Goal: Information Seeking & Learning: Learn about a topic

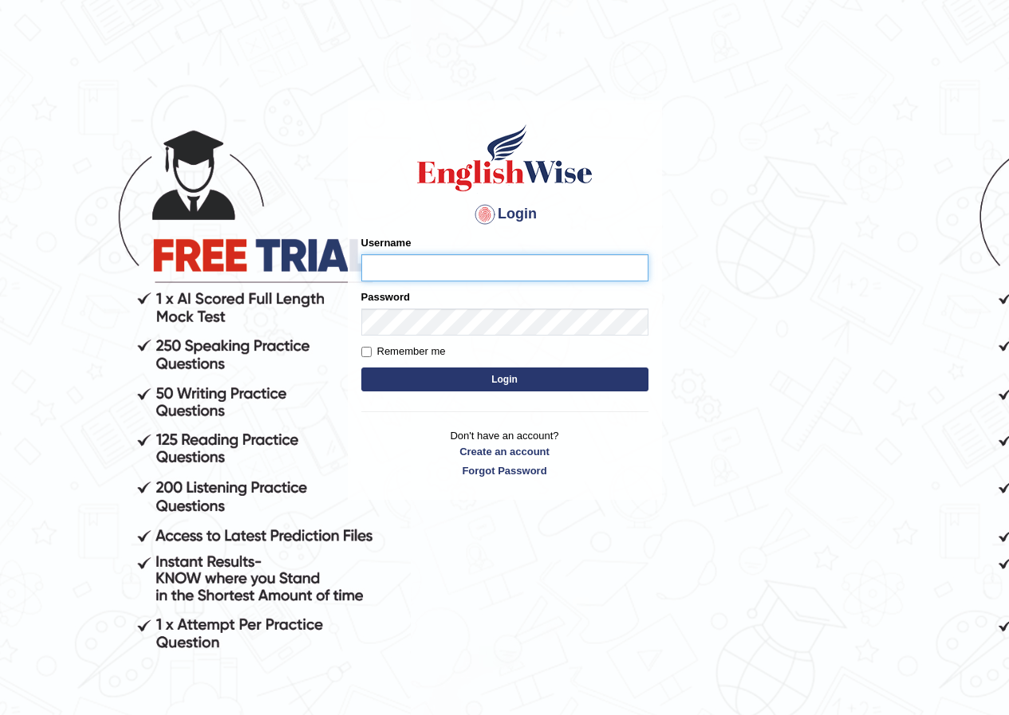
click at [424, 268] on input "Username" at bounding box center [504, 267] width 287 height 27
type input "0480352898"
click at [497, 384] on button "Login" at bounding box center [504, 380] width 287 height 24
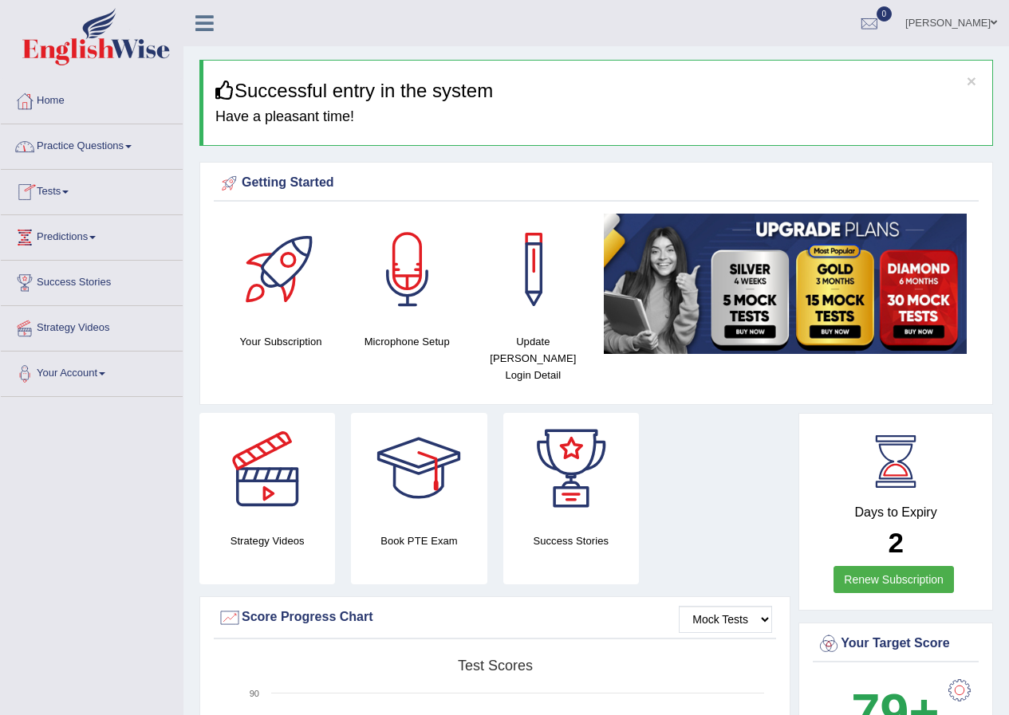
click at [126, 150] on link "Practice Questions" at bounding box center [92, 144] width 182 height 40
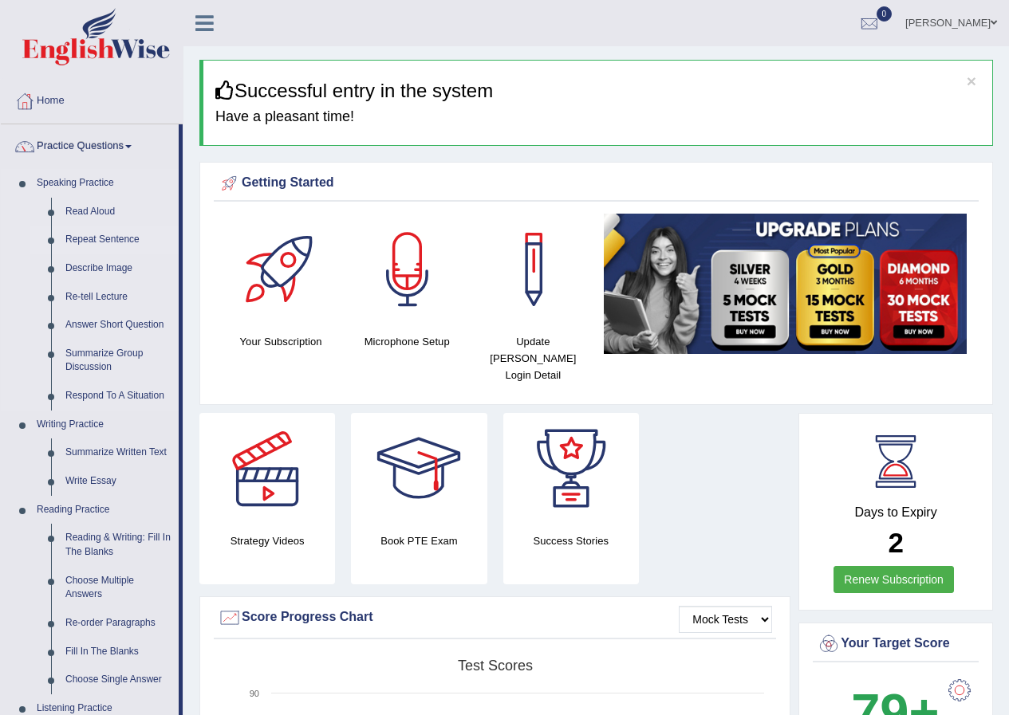
click at [99, 238] on link "Repeat Sentence" at bounding box center [118, 240] width 120 height 29
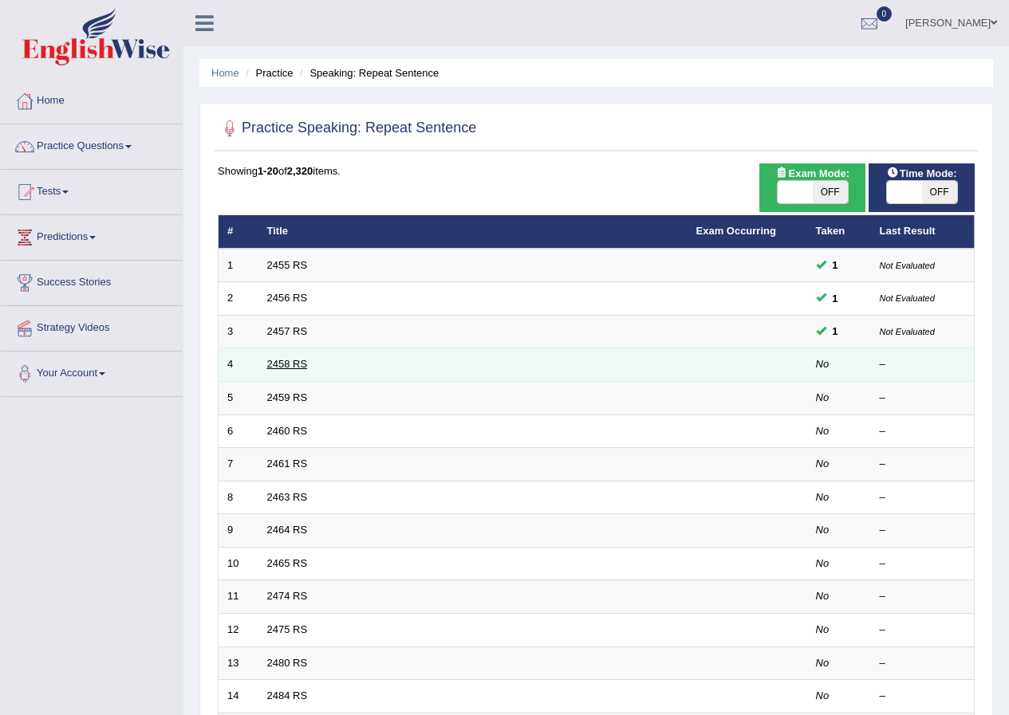
click at [291, 365] on link "2458 RS" at bounding box center [287, 364] width 41 height 12
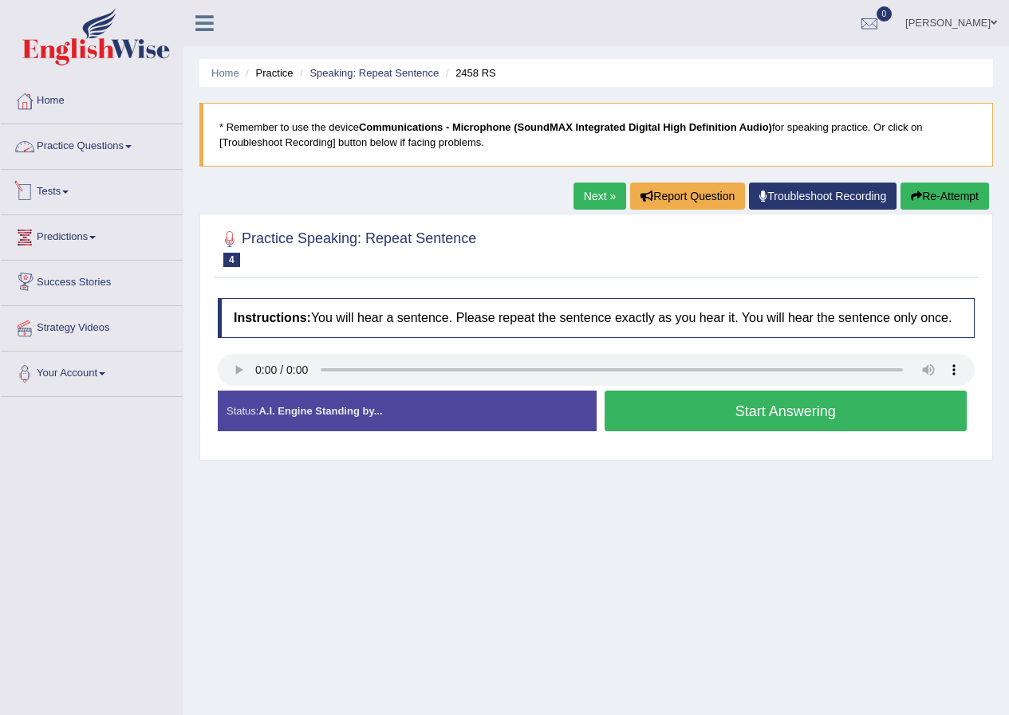
click at [122, 141] on link "Practice Questions" at bounding box center [92, 144] width 182 height 40
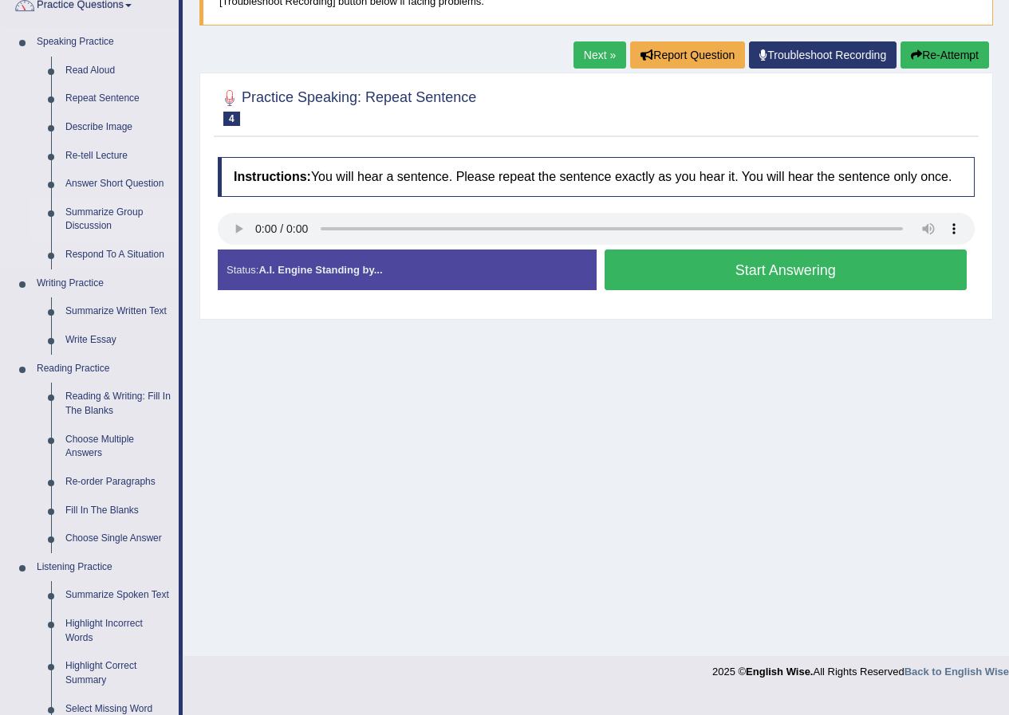
scroll to position [160, 0]
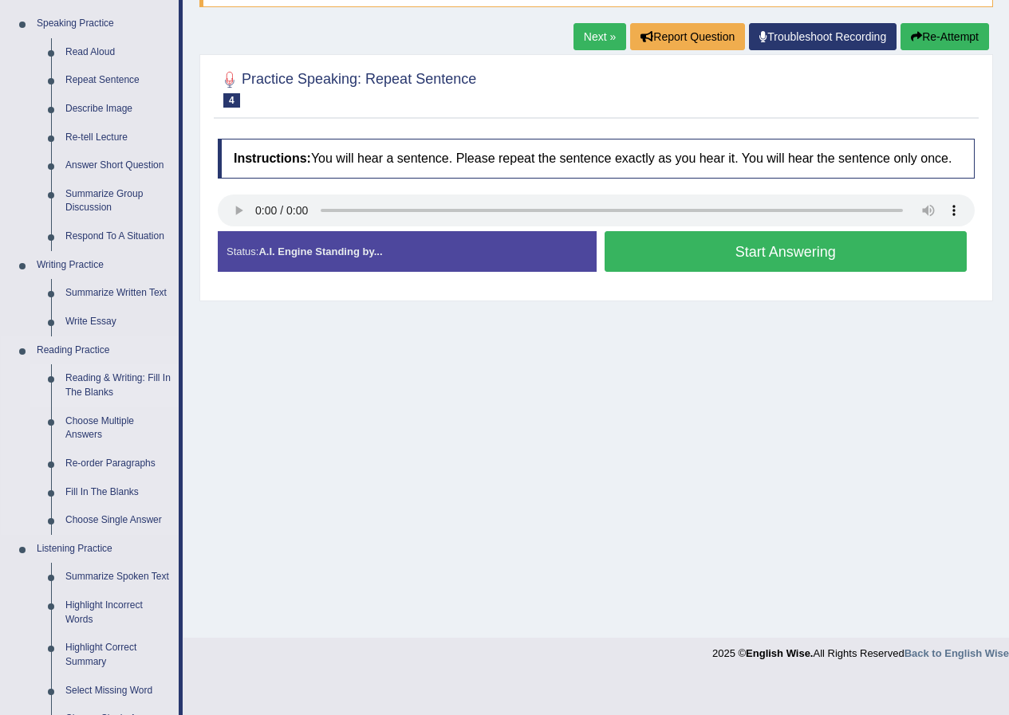
click at [110, 380] on link "Reading & Writing: Fill In The Blanks" at bounding box center [118, 386] width 120 height 42
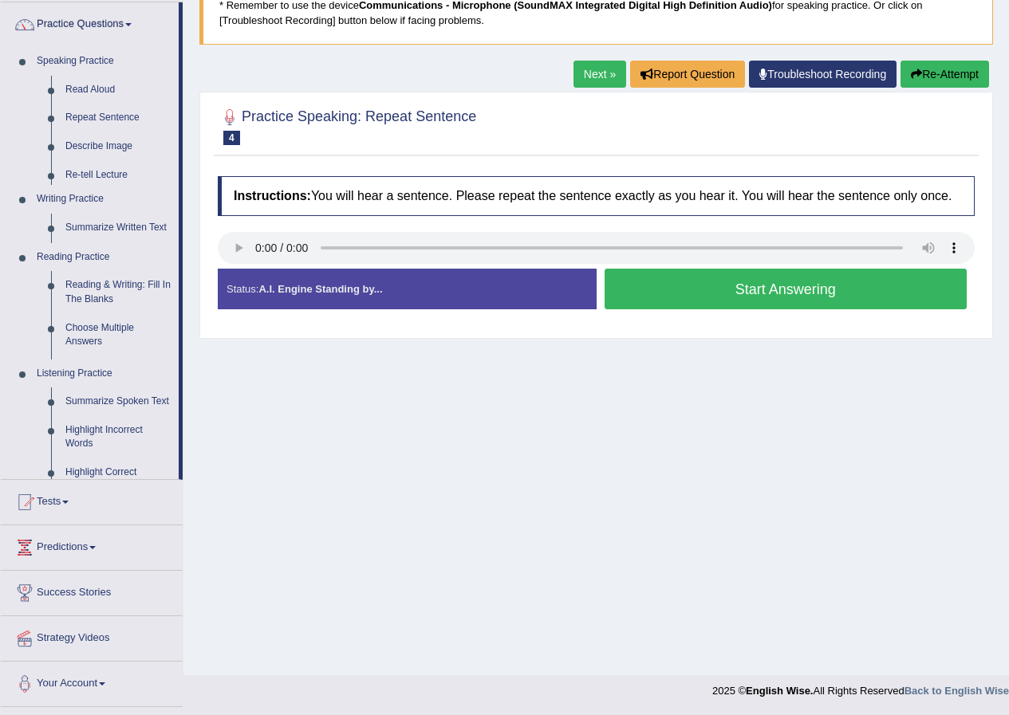
scroll to position [122, 0]
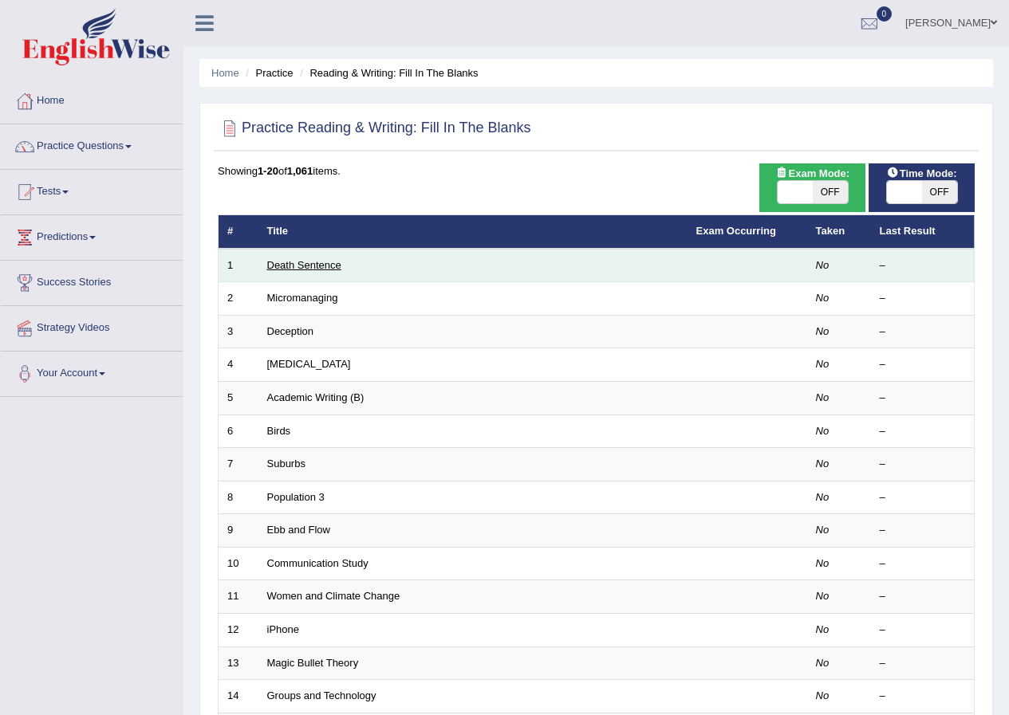
click at [281, 262] on link "Death Sentence" at bounding box center [304, 265] width 74 height 12
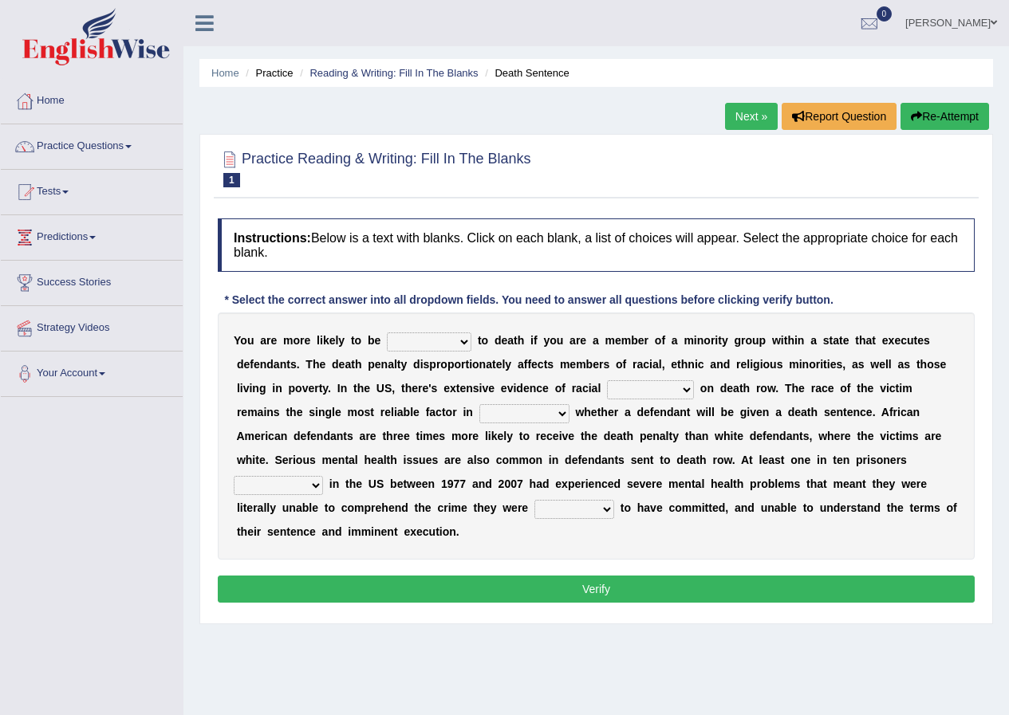
click at [467, 344] on select "penalized blamed complained sentenced" at bounding box center [429, 342] width 85 height 19
click at [387, 333] on select "penalized blamed complained sentenced" at bounding box center [429, 342] width 85 height 19
click at [466, 342] on select "penalized blamed complained sentenced" at bounding box center [429, 342] width 85 height 19
select select "penalized"
click at [387, 333] on select "penalized blamed complained sentenced" at bounding box center [429, 342] width 85 height 19
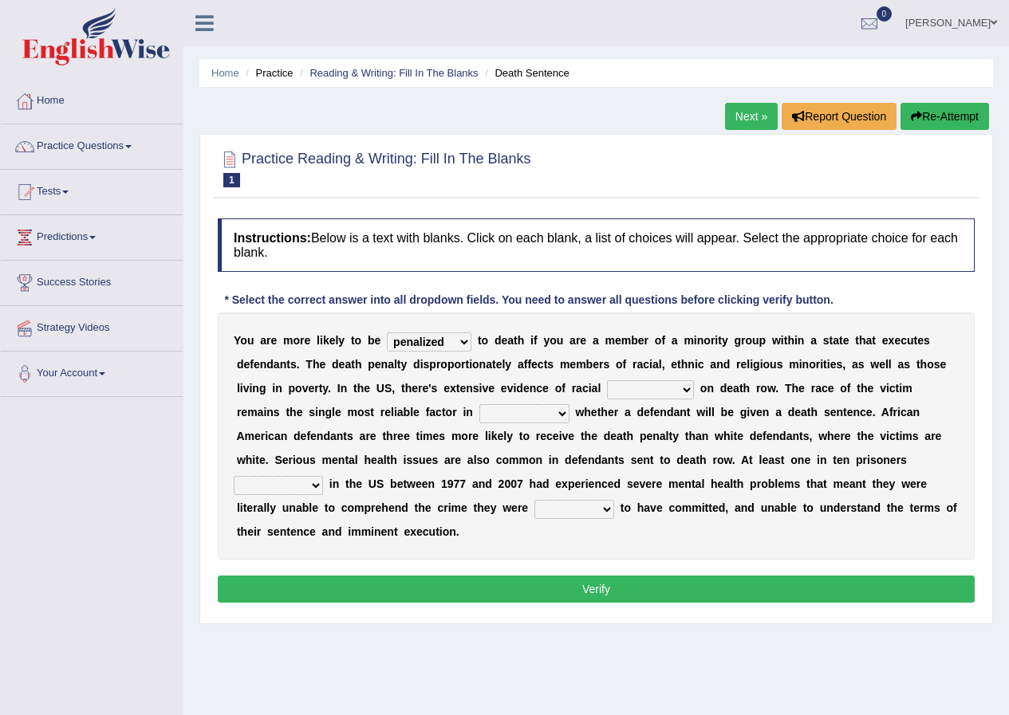
click at [686, 392] on select "bias equality appearance background" at bounding box center [650, 389] width 87 height 19
select select "bias"
click at [607, 380] on select "bias equality appearance background" at bounding box center [650, 389] width 87 height 19
click at [562, 416] on select "determining adjoining undermining examining" at bounding box center [524, 413] width 90 height 19
select select "determining"
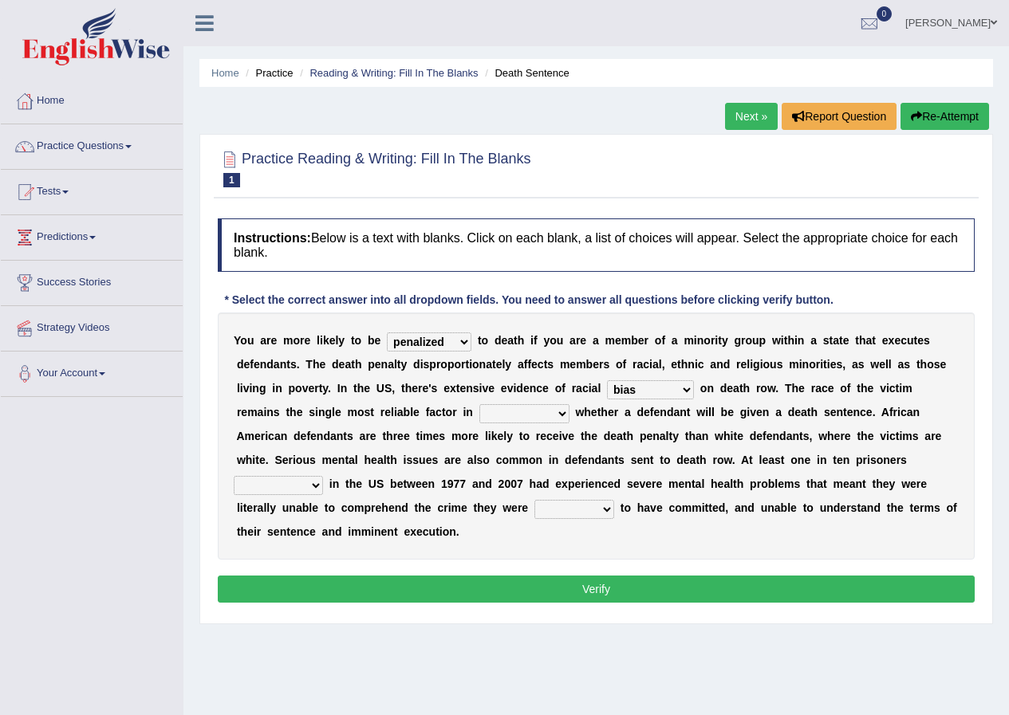
click at [479, 404] on select "determining adjoining undermining examining" at bounding box center [524, 413] width 90 height 19
click at [319, 484] on select "electrocuted persecuted executed captured" at bounding box center [278, 485] width 89 height 19
select select "executed"
click at [234, 476] on select "electrocuted persecuted executed captured" at bounding box center [278, 485] width 89 height 19
click at [603, 510] on select "alleged acclaimed persuaded claimed" at bounding box center [574, 509] width 80 height 19
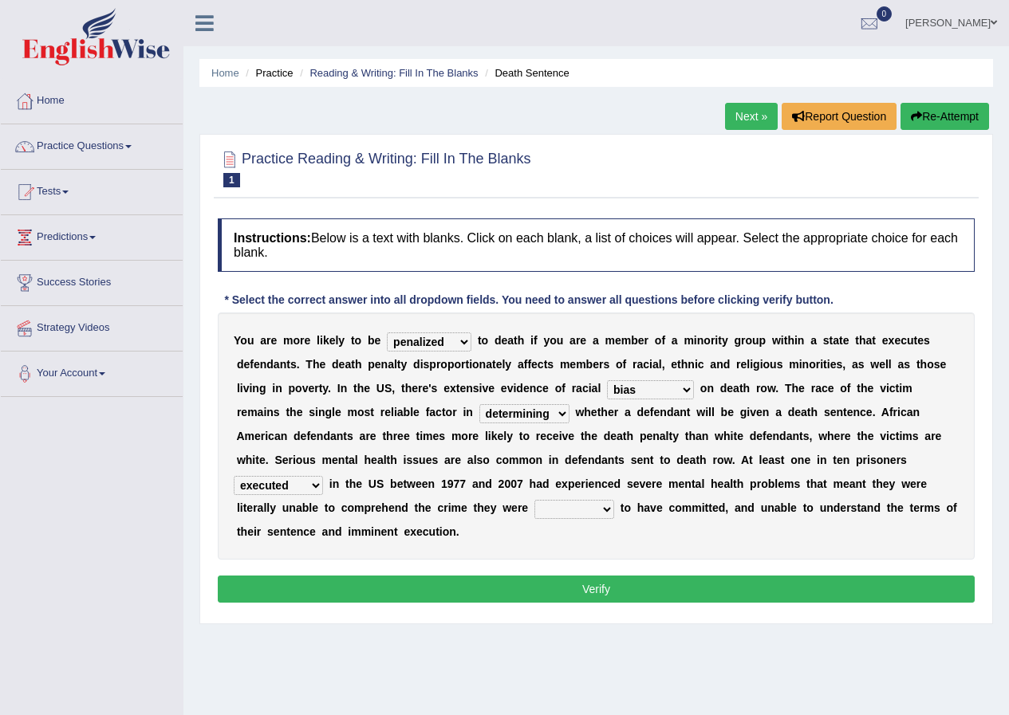
select select "alleged"
click at [534, 500] on select "alleged acclaimed persuaded claimed" at bounding box center [574, 509] width 80 height 19
click at [534, 592] on button "Verify" at bounding box center [596, 589] width 757 height 27
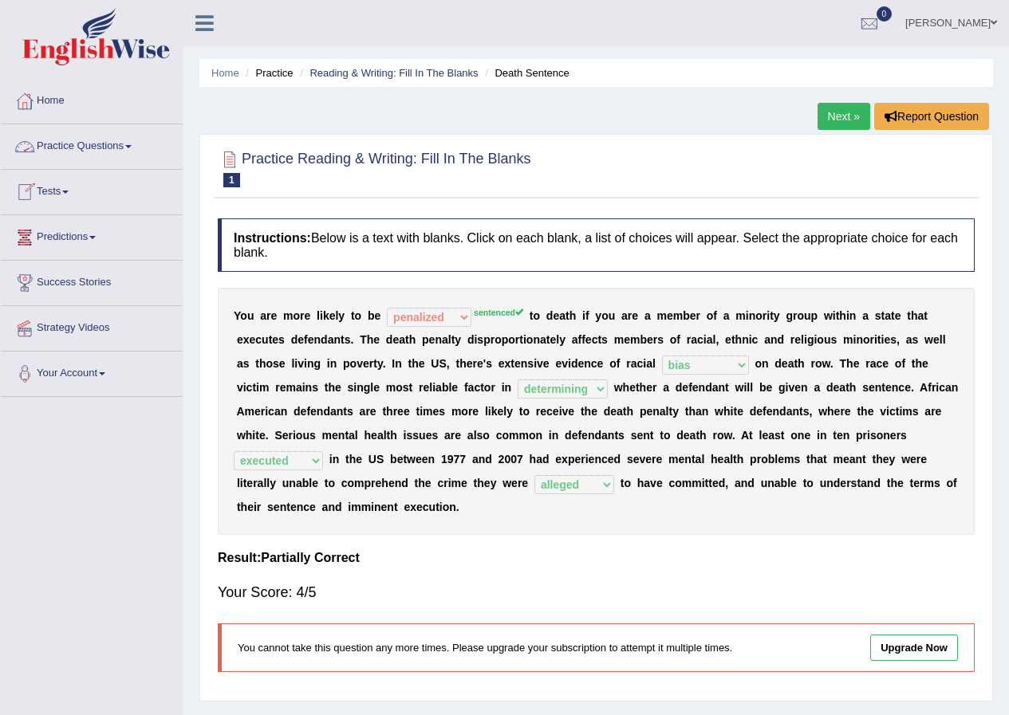
click at [123, 149] on link "Practice Questions" at bounding box center [92, 144] width 182 height 40
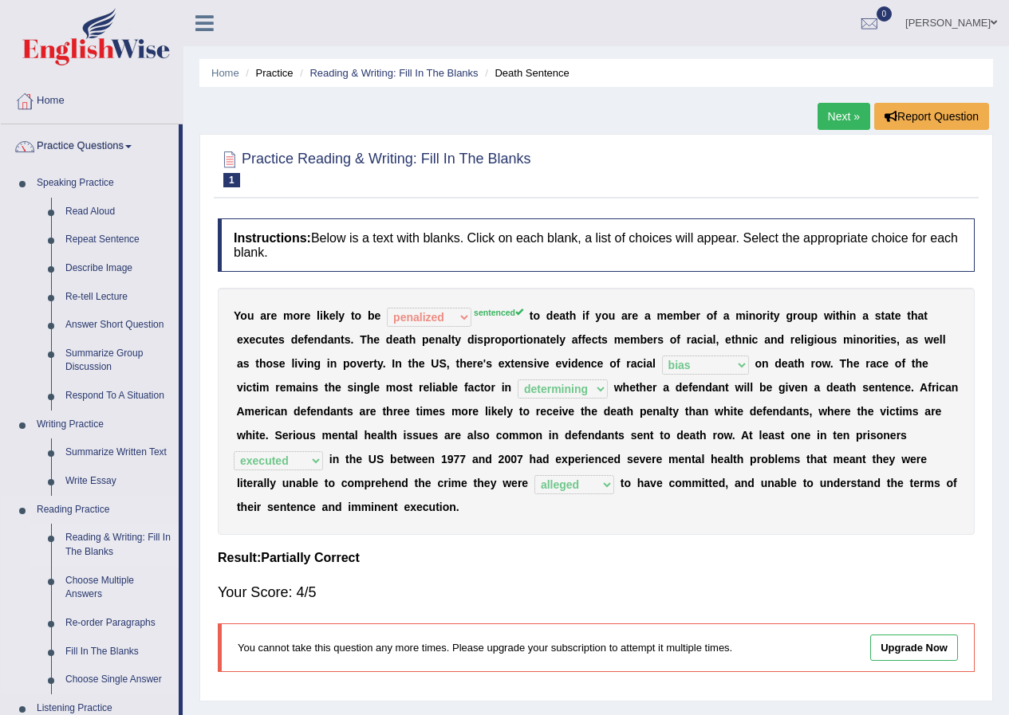
click at [116, 537] on link "Reading & Writing: Fill In The Blanks" at bounding box center [118, 545] width 120 height 42
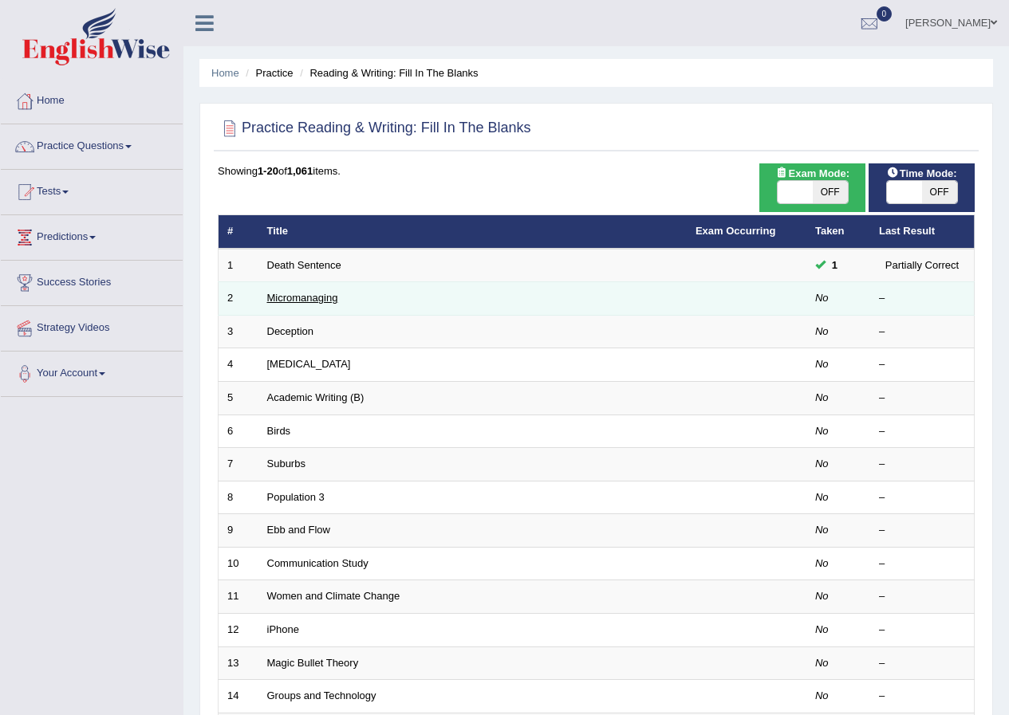
click at [293, 298] on link "Micromanaging" at bounding box center [302, 298] width 71 height 12
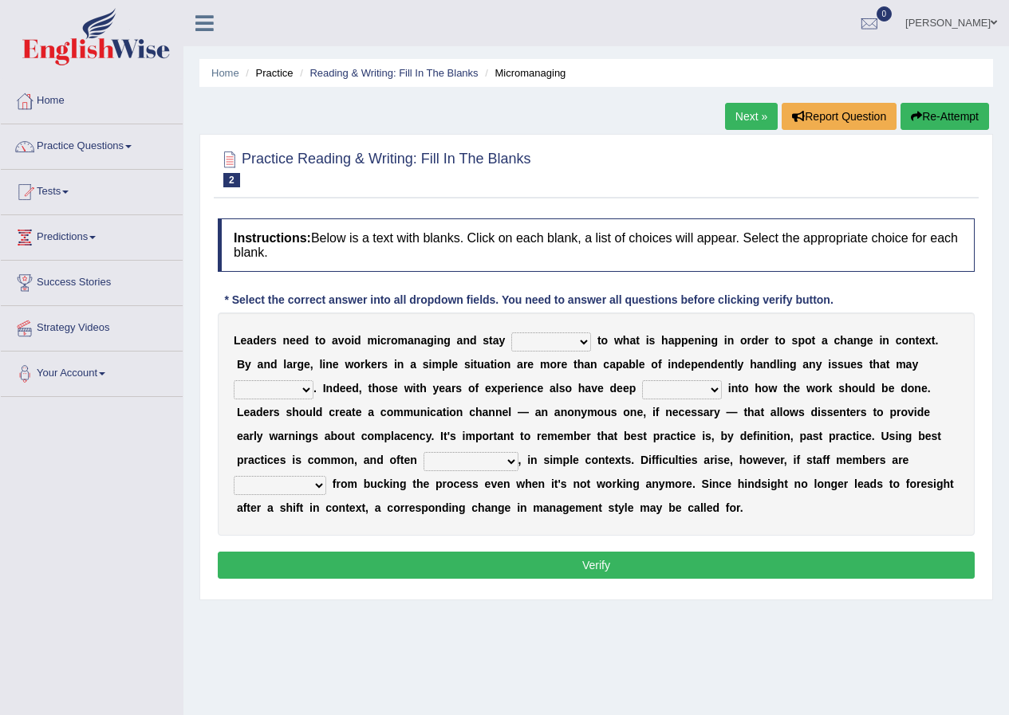
click at [582, 341] on select "complied connected precise concise" at bounding box center [551, 342] width 80 height 19
select select "connected"
click at [511, 333] on select "complied connected precise concise" at bounding box center [551, 342] width 80 height 19
click at [305, 391] on select "apprise rise encounter arise" at bounding box center [274, 389] width 80 height 19
select select "arise"
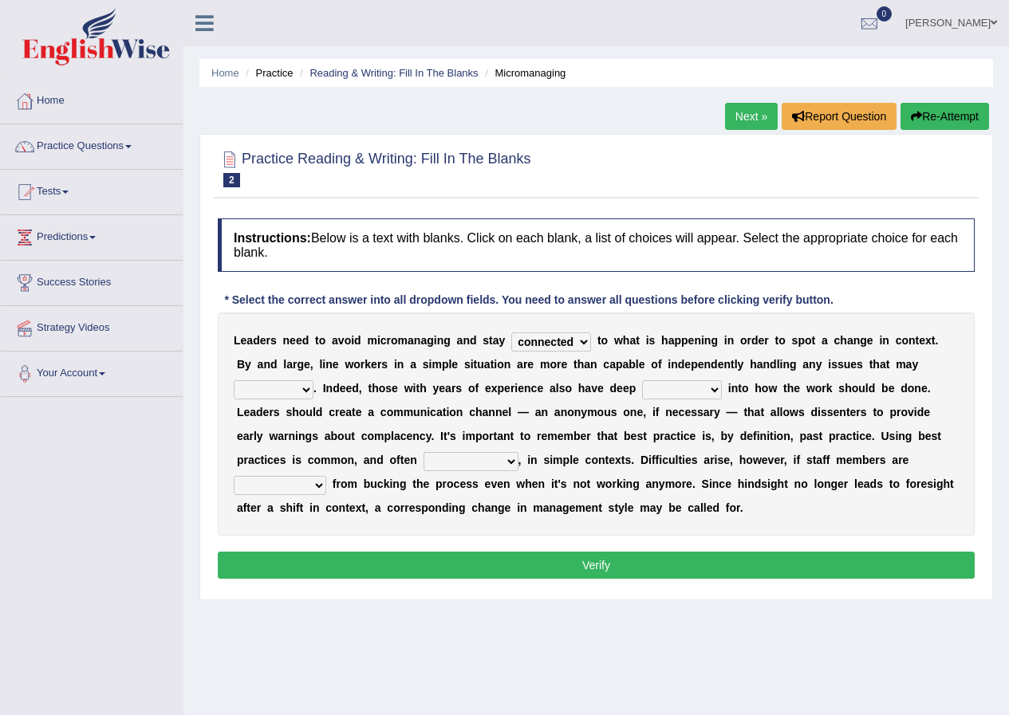
click at [234, 380] on select "apprise rise encounter arise" at bounding box center [274, 389] width 80 height 19
click at [712, 390] on select "incursion insight indignity indication" at bounding box center [682, 389] width 80 height 19
select select "insight"
click at [642, 380] on select "incursion insight indignity indication" at bounding box center [682, 389] width 80 height 19
click at [513, 462] on select "inappropriate apprehensive appropriate forbidden" at bounding box center [471, 461] width 95 height 19
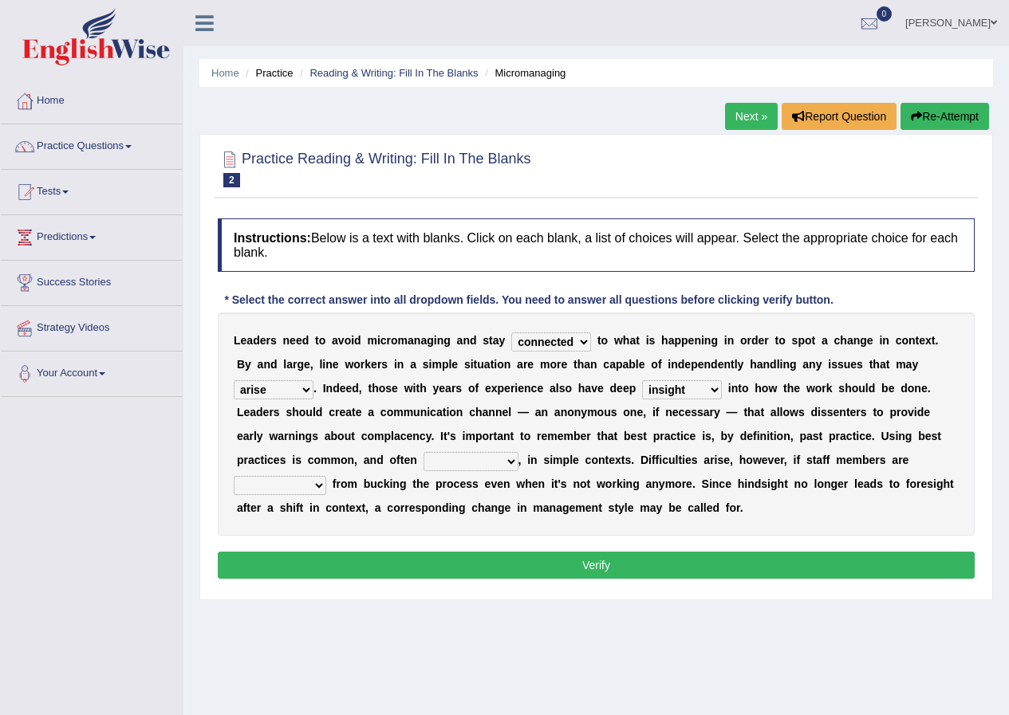
select select "inappropriate"
click at [424, 452] on select "inappropriate apprehensive appropriate forbidden" at bounding box center [471, 461] width 95 height 19
click at [317, 484] on select "disarranged disinclined discouraged disintegrated" at bounding box center [280, 485] width 93 height 19
select select "discouraged"
click at [234, 476] on select "disarranged disinclined discouraged disintegrated" at bounding box center [280, 485] width 93 height 19
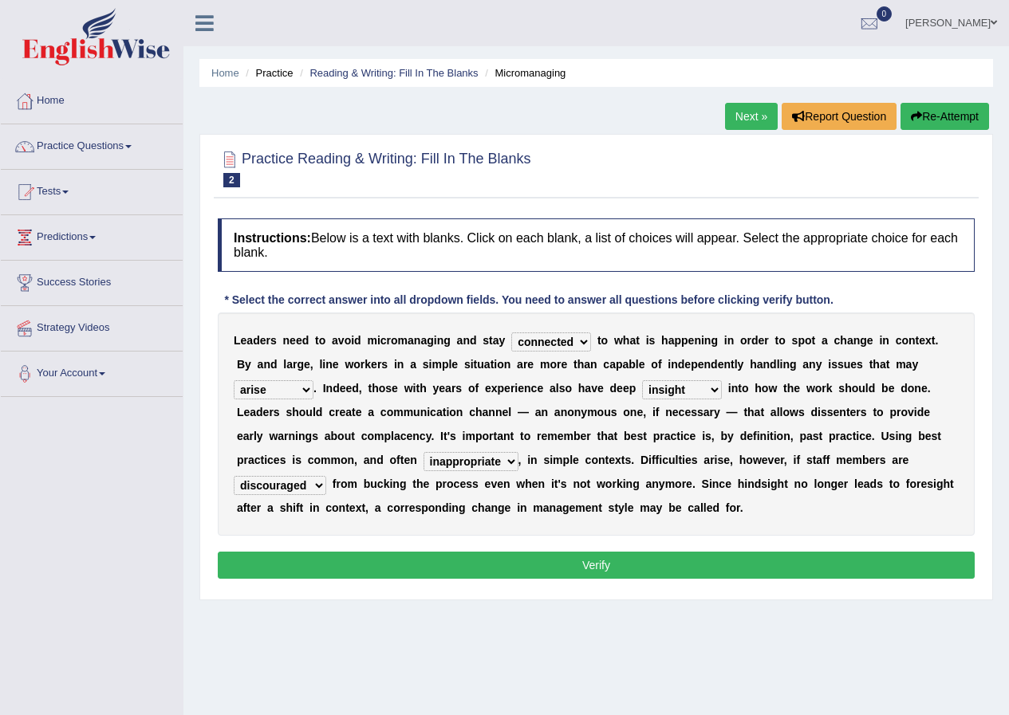
click at [414, 559] on button "Verify" at bounding box center [596, 565] width 757 height 27
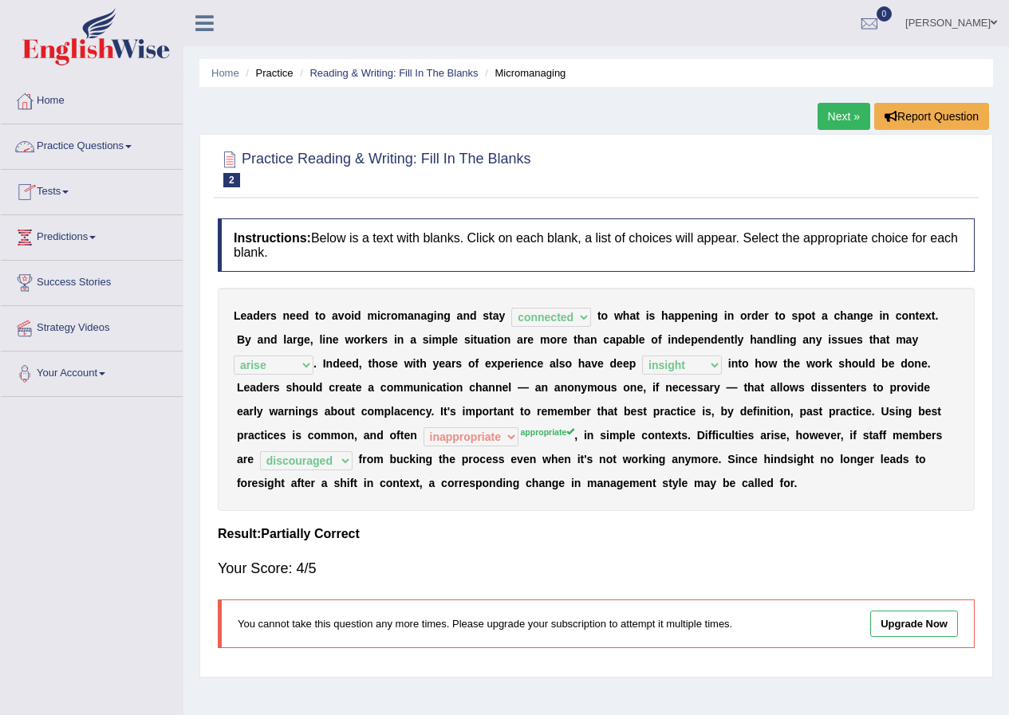
click at [77, 146] on link "Practice Questions" at bounding box center [92, 144] width 182 height 40
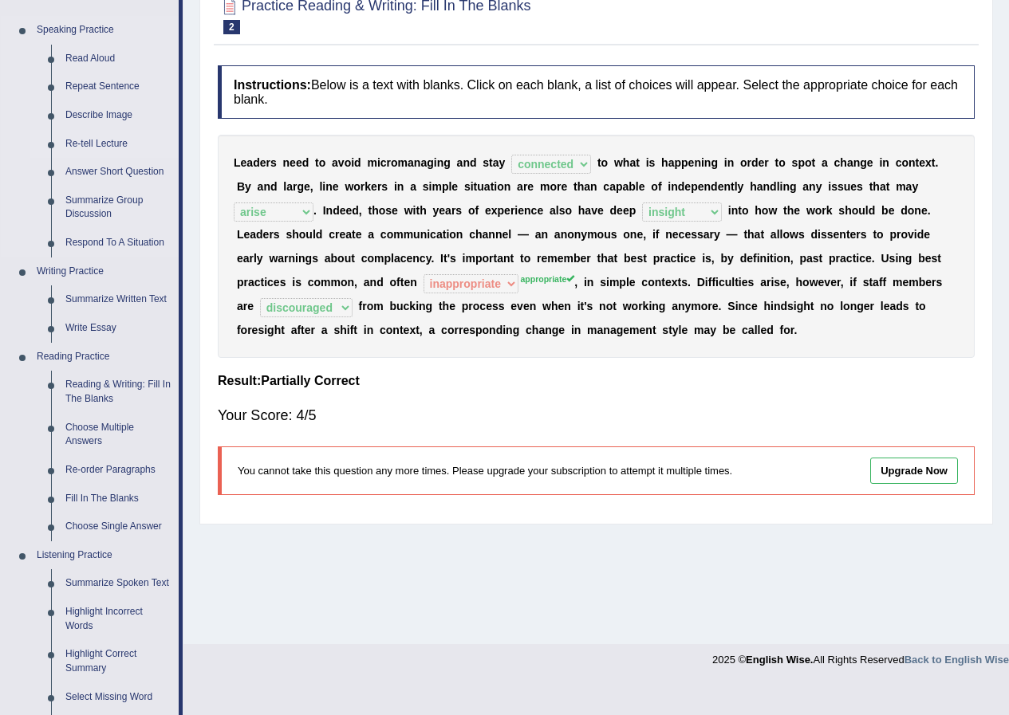
scroll to position [160, 0]
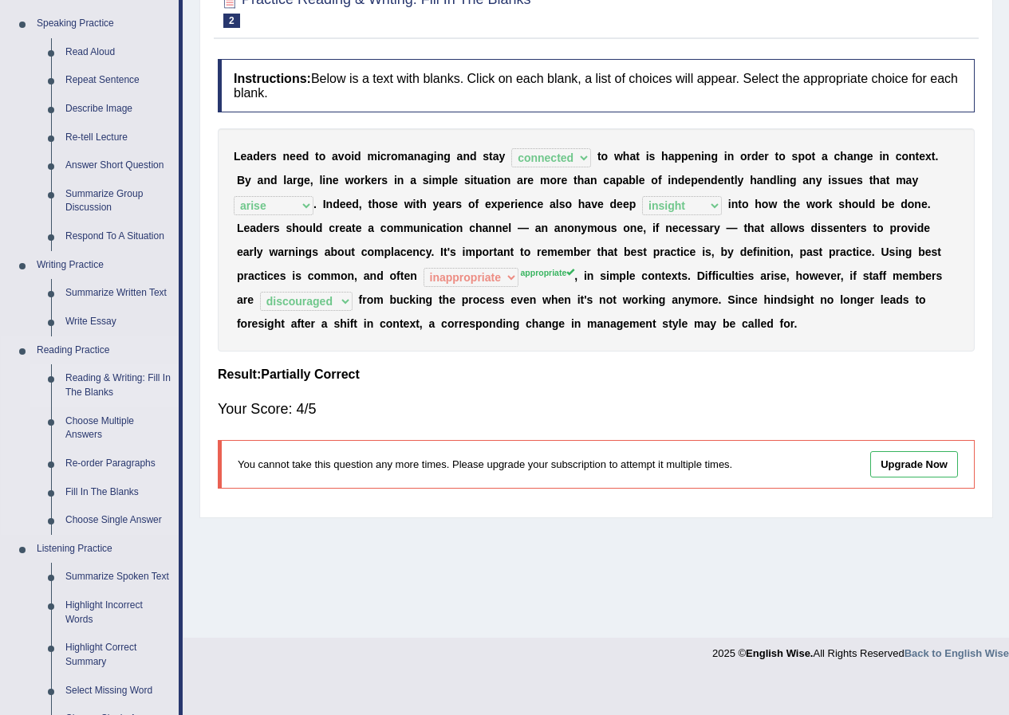
click at [129, 373] on link "Reading & Writing: Fill In The Blanks" at bounding box center [118, 386] width 120 height 42
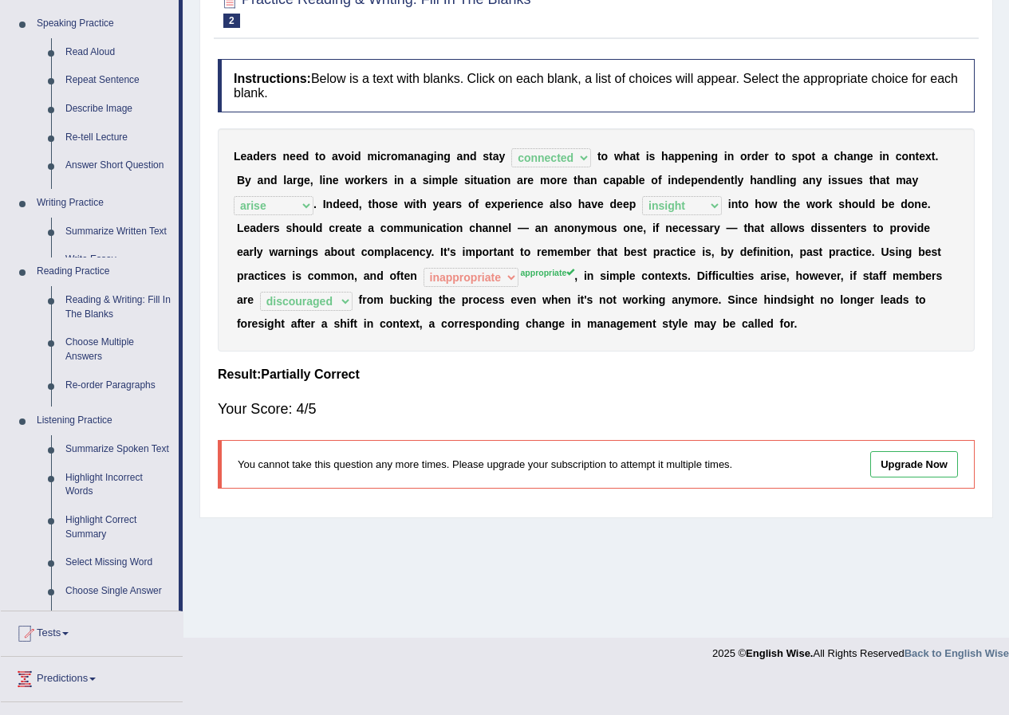
scroll to position [122, 0]
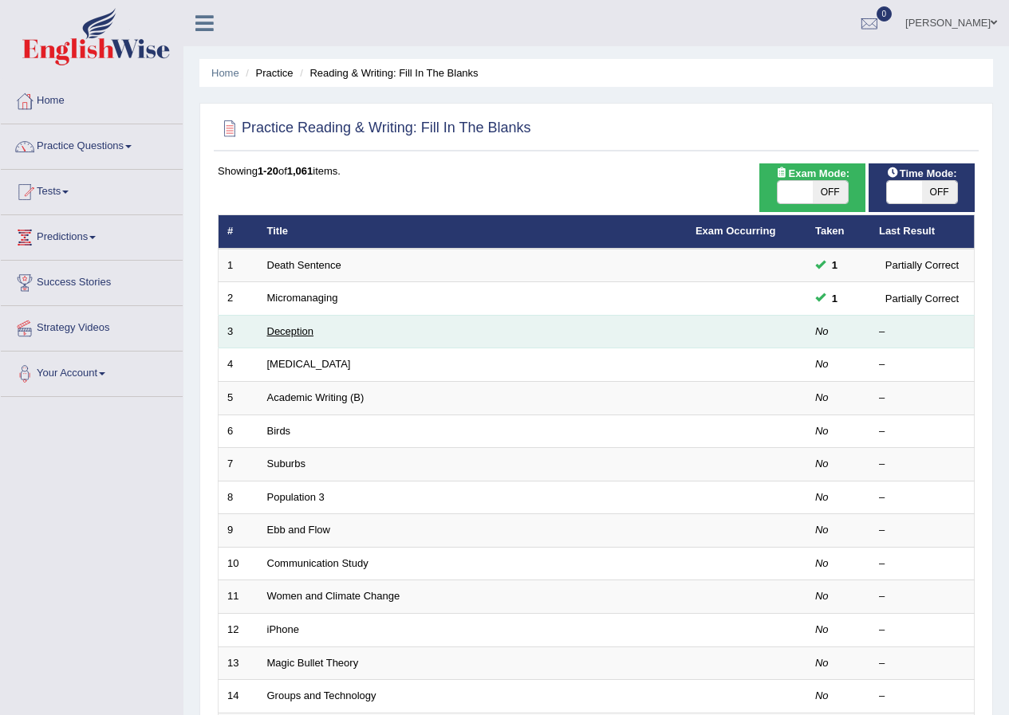
click at [297, 327] on link "Deception" at bounding box center [290, 331] width 47 height 12
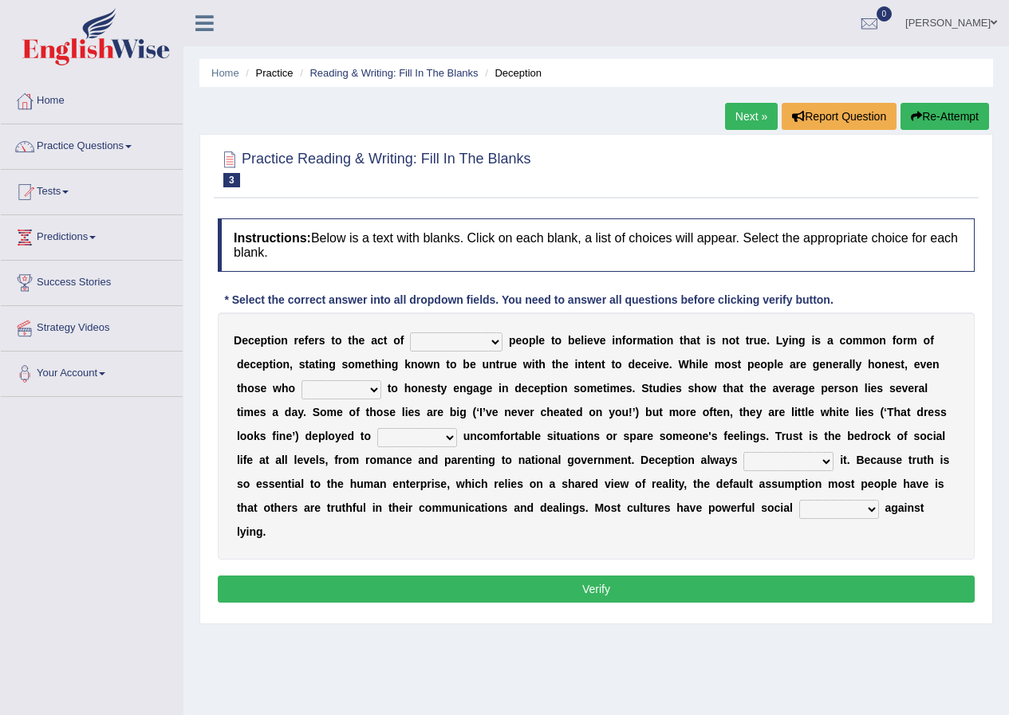
click at [496, 347] on select "discouraging forbidding detecting encouraging" at bounding box center [456, 342] width 93 height 19
select select "encouraging"
click at [410, 333] on select "discouraging forbidding detecting encouraging" at bounding box center [456, 342] width 93 height 19
click at [376, 388] on select "describe prescribe inscribe subscribe" at bounding box center [341, 389] width 80 height 19
select select "subscribe"
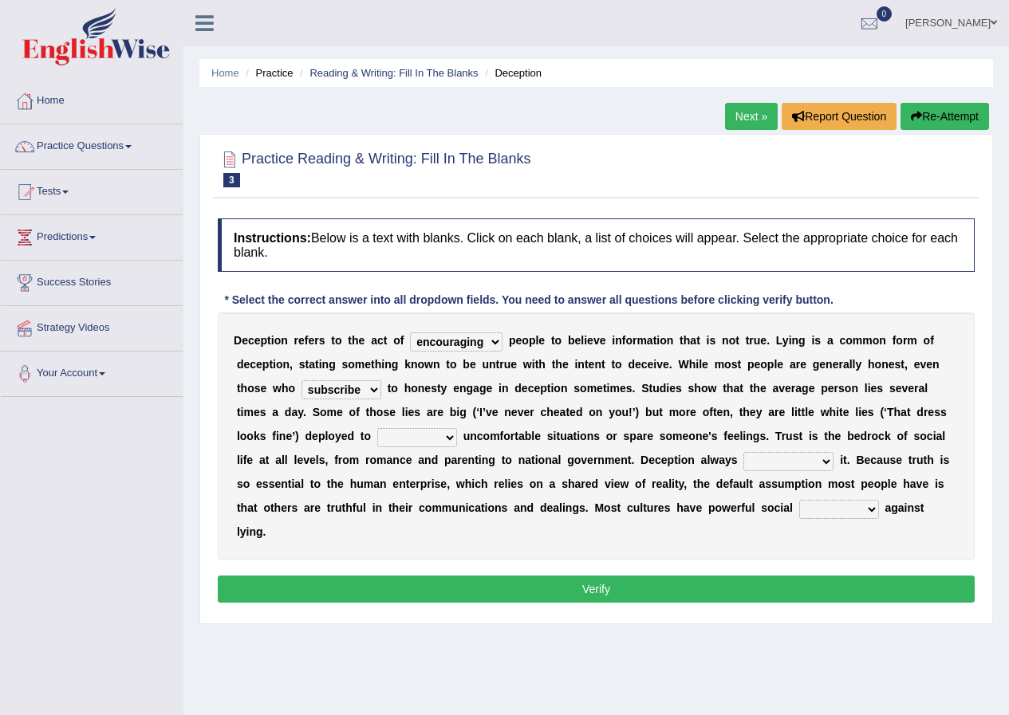
click at [301, 380] on select "describe prescribe inscribe subscribe" at bounding box center [341, 389] width 80 height 19
click at [448, 439] on select "contest illuminate disguise avoid" at bounding box center [417, 437] width 80 height 19
select select "illuminate"
click at [377, 428] on select "contest illuminate disguise avoid" at bounding box center [417, 437] width 80 height 19
click at [829, 459] on select "undermines underscores undertakes underwrites" at bounding box center [788, 461] width 90 height 19
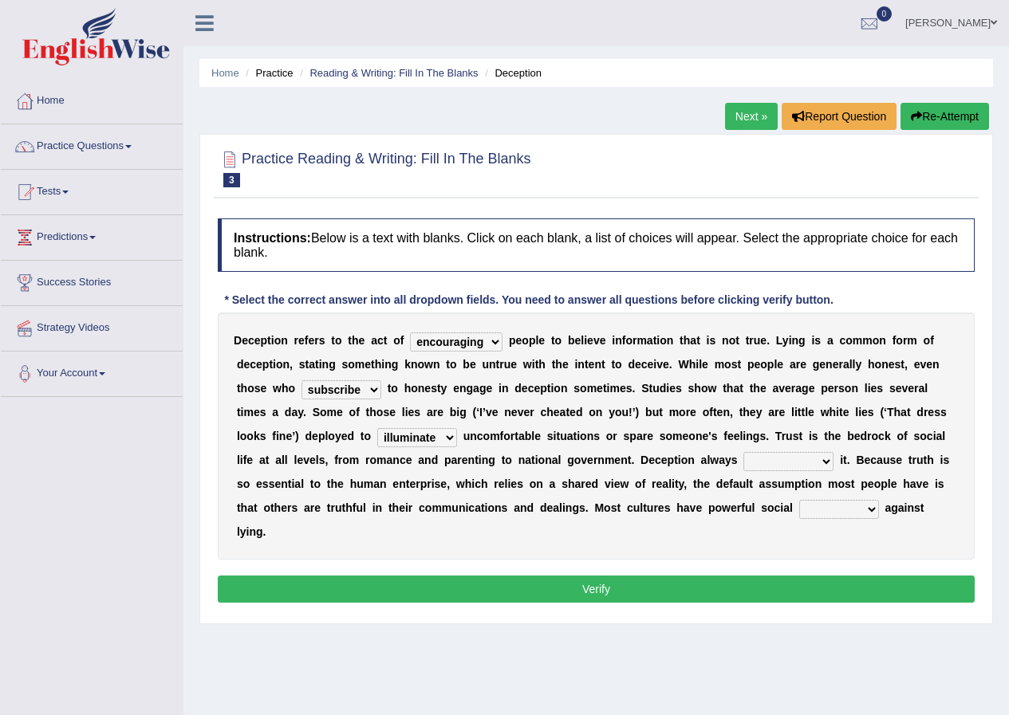
click at [992, 431] on div "Practice Reading & Writing: Fill In The Blanks 3 Deception Instructions: Below …" at bounding box center [596, 379] width 794 height 491
click at [828, 460] on select "undermines underscores undertakes underwrites" at bounding box center [788, 461] width 90 height 19
select select "undermines"
click at [743, 452] on select "undermines underscores undertakes underwrites" at bounding box center [788, 461] width 90 height 19
click at [867, 512] on select "ejections sanctions fractions inductions" at bounding box center [839, 509] width 80 height 19
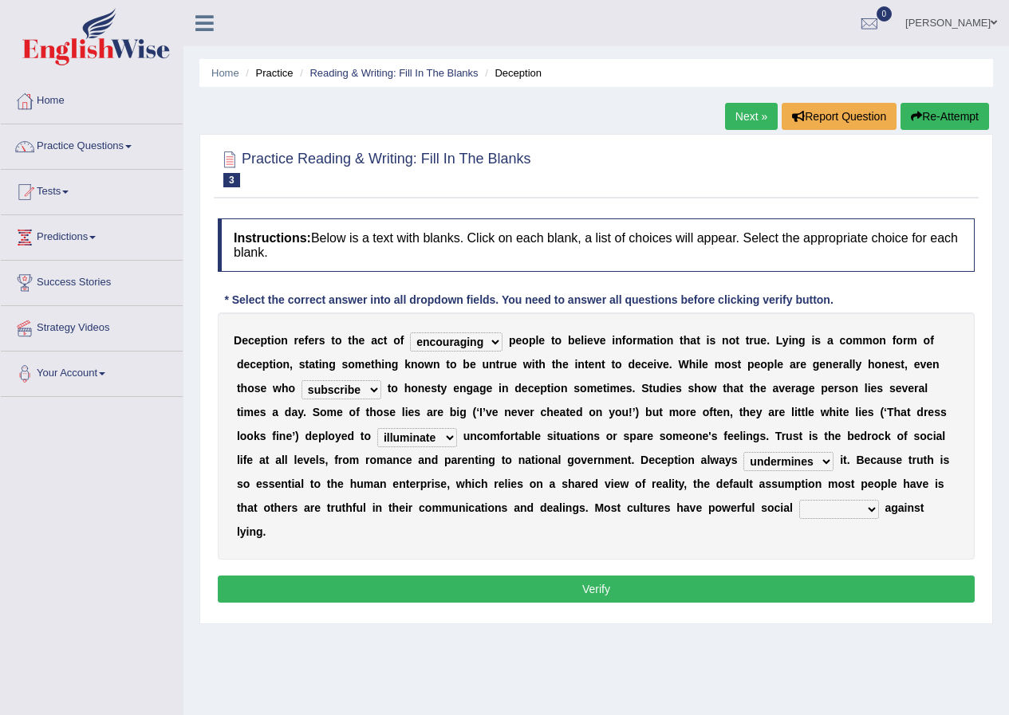
select select "sanctions"
click at [799, 500] on select "ejections sanctions fractions inductions" at bounding box center [839, 509] width 80 height 19
click at [733, 595] on button "Verify" at bounding box center [596, 589] width 757 height 27
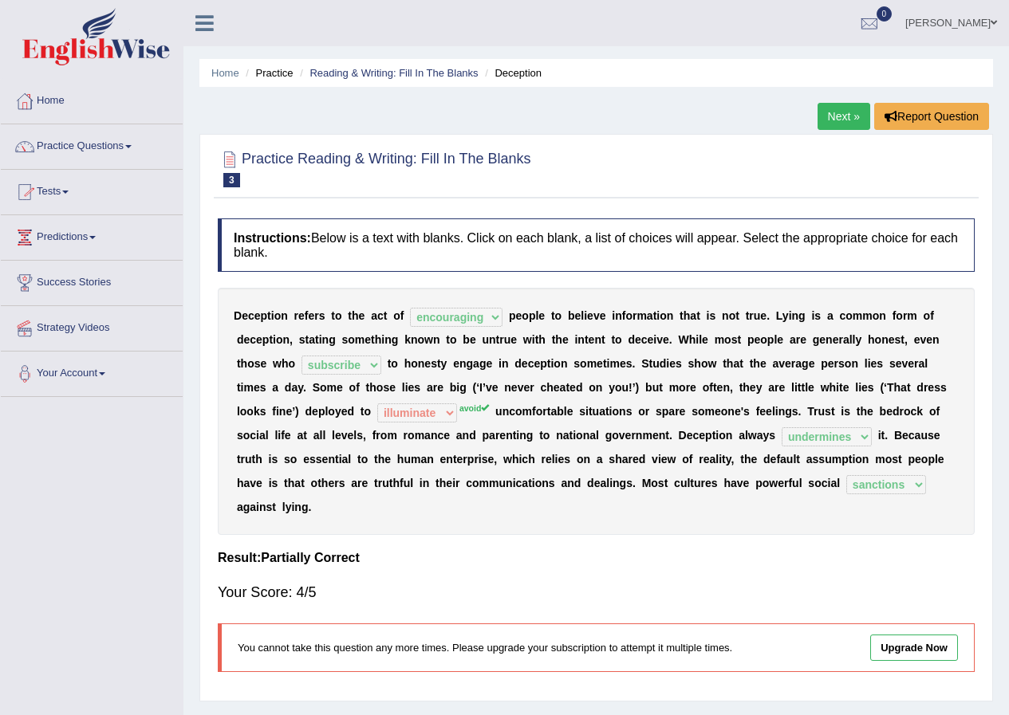
click at [76, 146] on link "Practice Questions" at bounding box center [92, 144] width 182 height 40
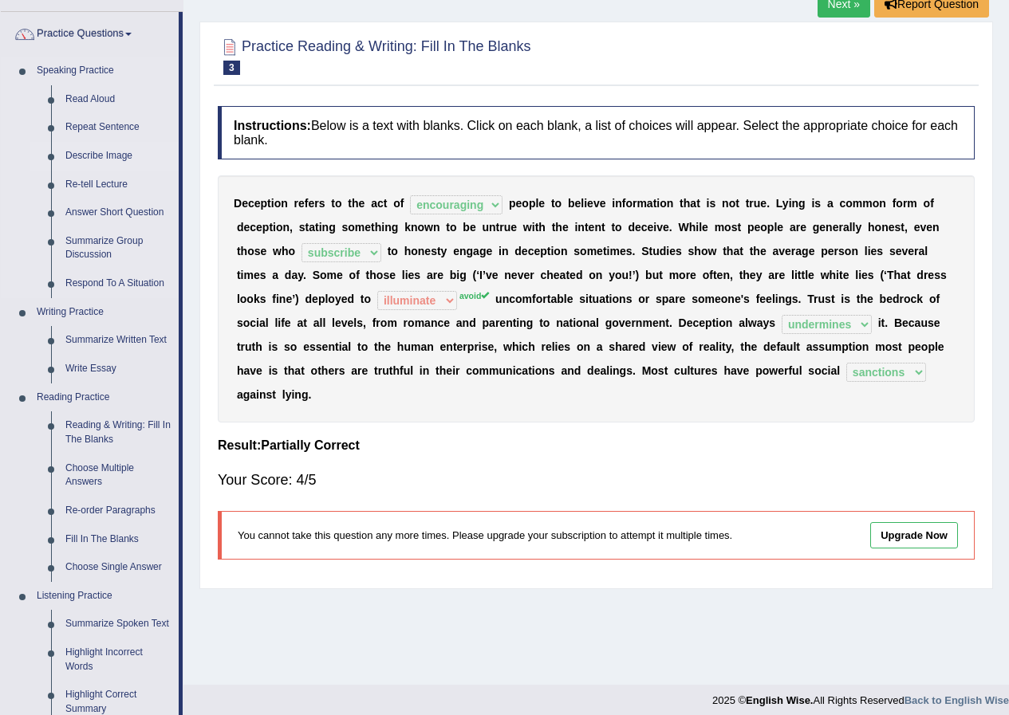
scroll to position [160, 0]
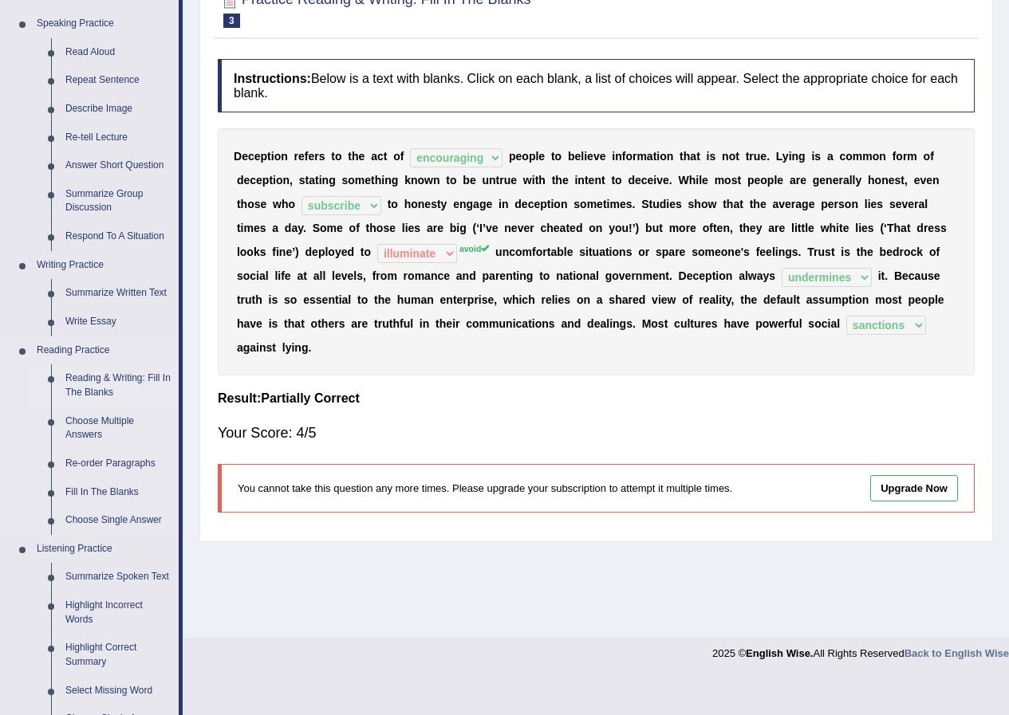
click at [100, 375] on link "Reading & Writing: Fill In The Blanks" at bounding box center [118, 386] width 120 height 42
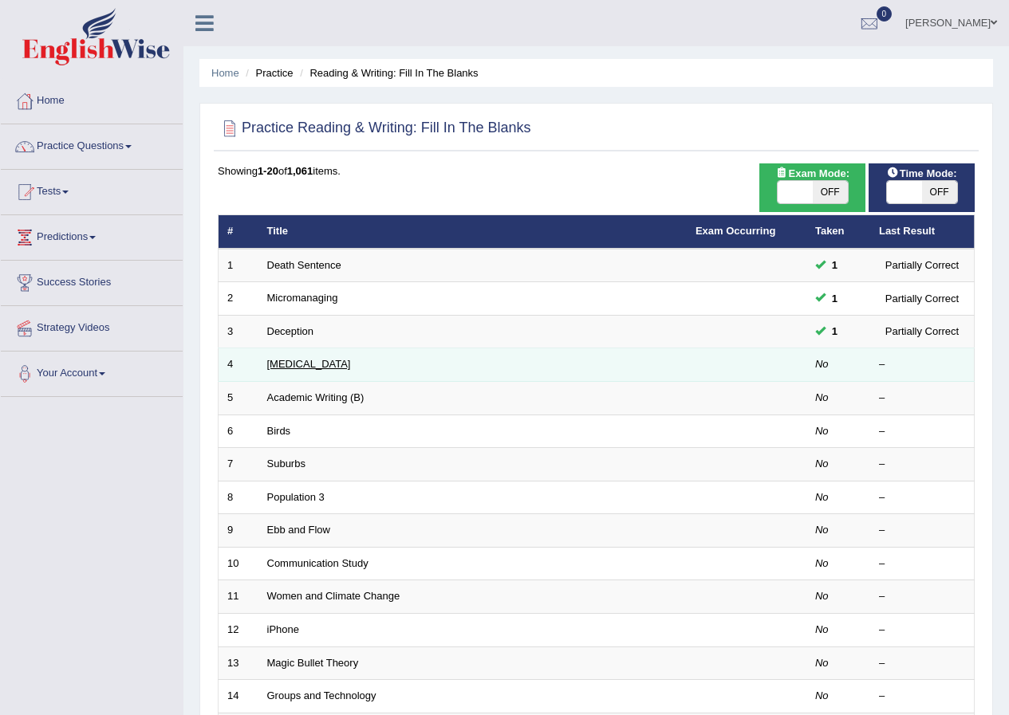
click at [292, 364] on link "[MEDICAL_DATA]" at bounding box center [309, 364] width 84 height 12
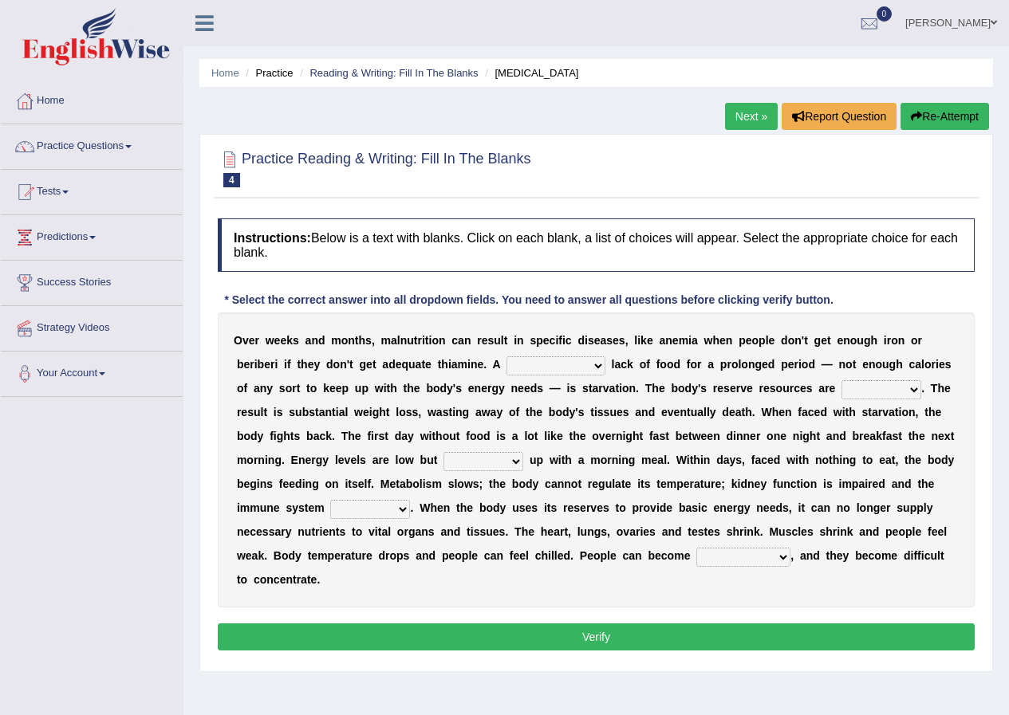
click at [599, 366] on select "severe distinguishing proper distinctive" at bounding box center [555, 366] width 99 height 19
select select "severe"
click at [506, 357] on select "severe distinguishing proper distinctive" at bounding box center [555, 366] width 99 height 19
click at [914, 389] on select "obsoleted depleted pelleted deleted" at bounding box center [881, 389] width 80 height 19
select select "depleted"
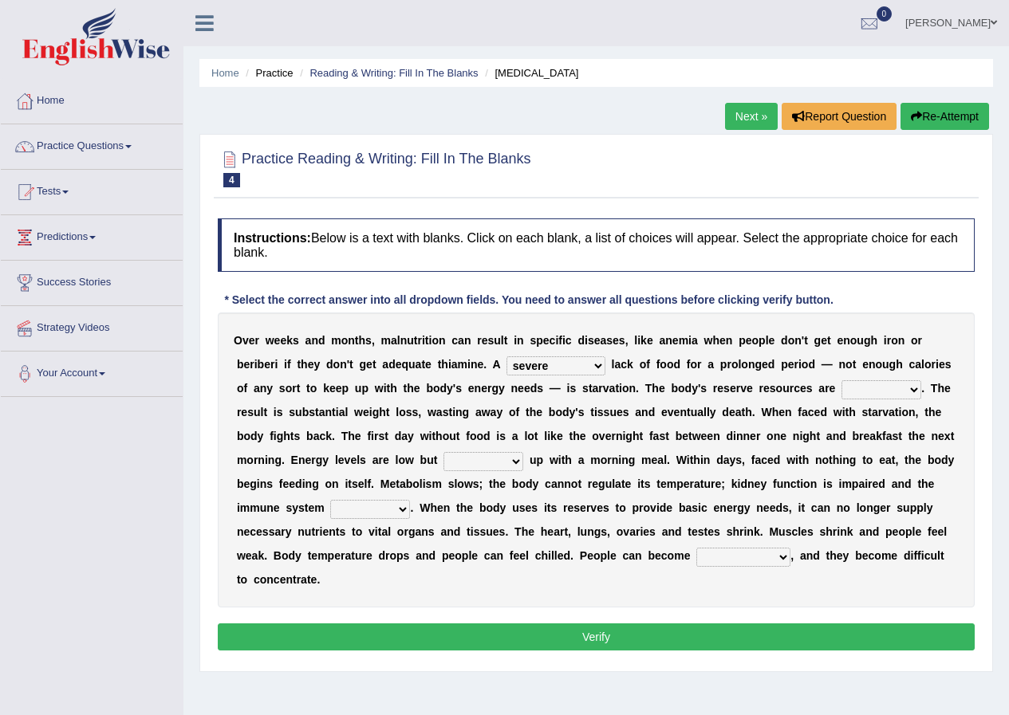
click at [841, 380] on select "obsoleted depleted pelleted deleted" at bounding box center [881, 389] width 80 height 19
click at [518, 463] on select "feed come chill pick" at bounding box center [483, 461] width 80 height 19
select select "feed"
click at [443, 452] on select "feed come chill pick" at bounding box center [483, 461] width 80 height 19
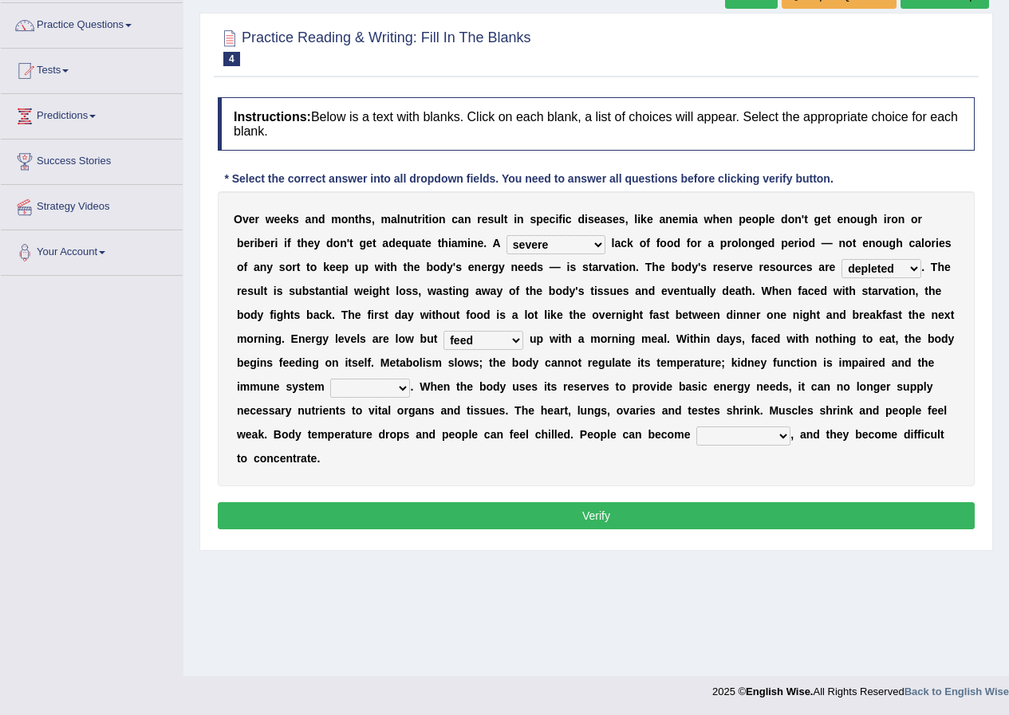
scroll to position [122, 0]
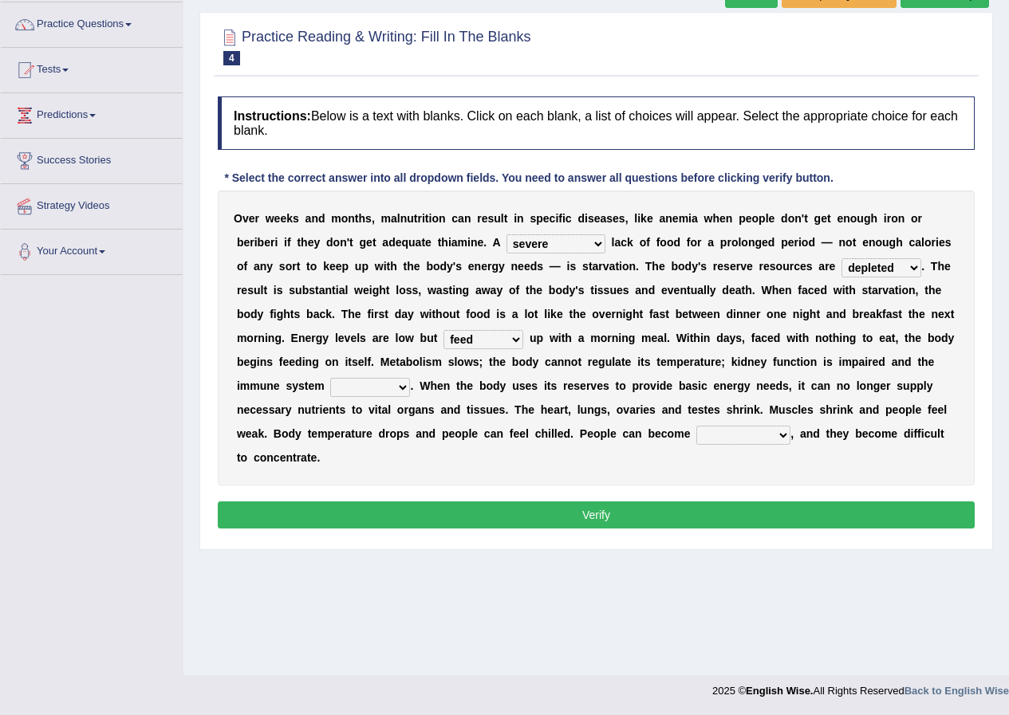
click at [401, 387] on select "deepens deafens weakens surpasses" at bounding box center [370, 387] width 80 height 19
click at [330, 378] on select "deepens deafens weakens surpasses" at bounding box center [370, 387] width 80 height 19
click at [405, 388] on select "deepens deafens weakens surpasses" at bounding box center [370, 387] width 80 height 19
select select "deafens"
click at [330, 378] on select "deepens deafens weakens surpasses" at bounding box center [370, 387] width 80 height 19
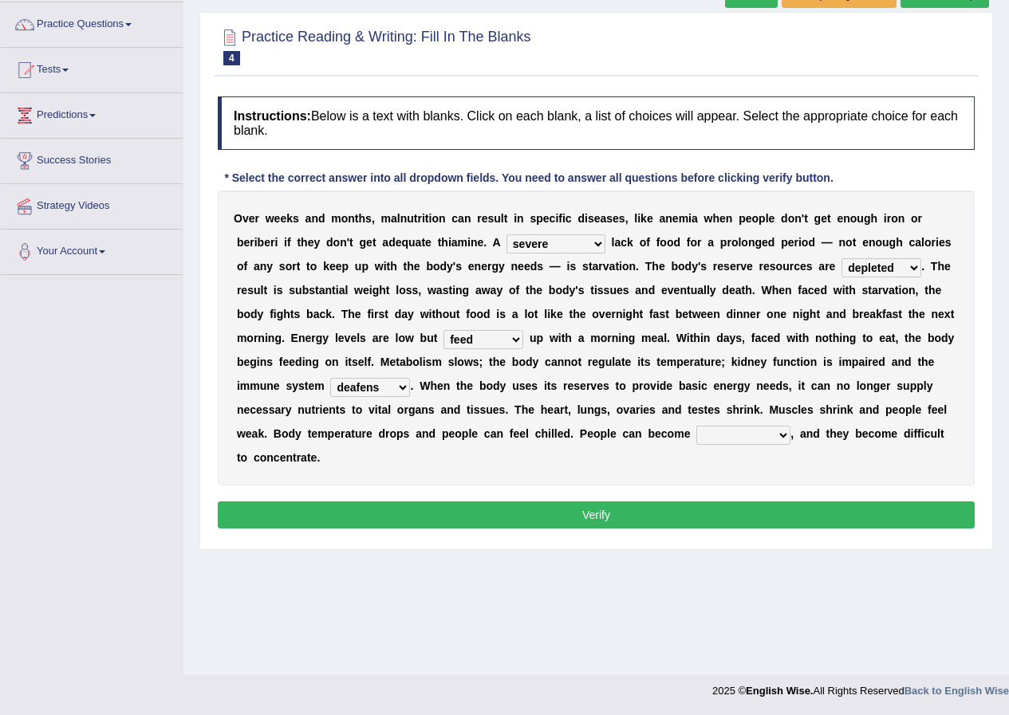
click at [783, 438] on select "irritable commutable indisputable transportable" at bounding box center [743, 435] width 94 height 19
select select "indisputable"
click at [696, 426] on select "irritable commutable indisputable transportable" at bounding box center [743, 435] width 94 height 19
click at [563, 520] on button "Verify" at bounding box center [596, 515] width 757 height 27
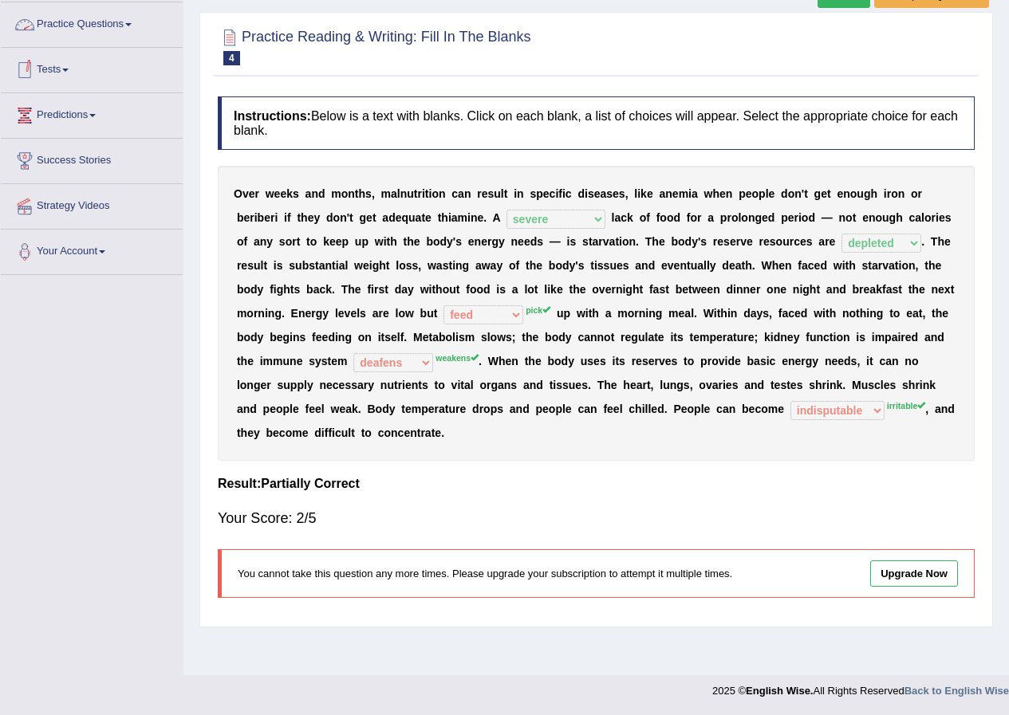
click at [62, 21] on link "Practice Questions" at bounding box center [92, 22] width 182 height 40
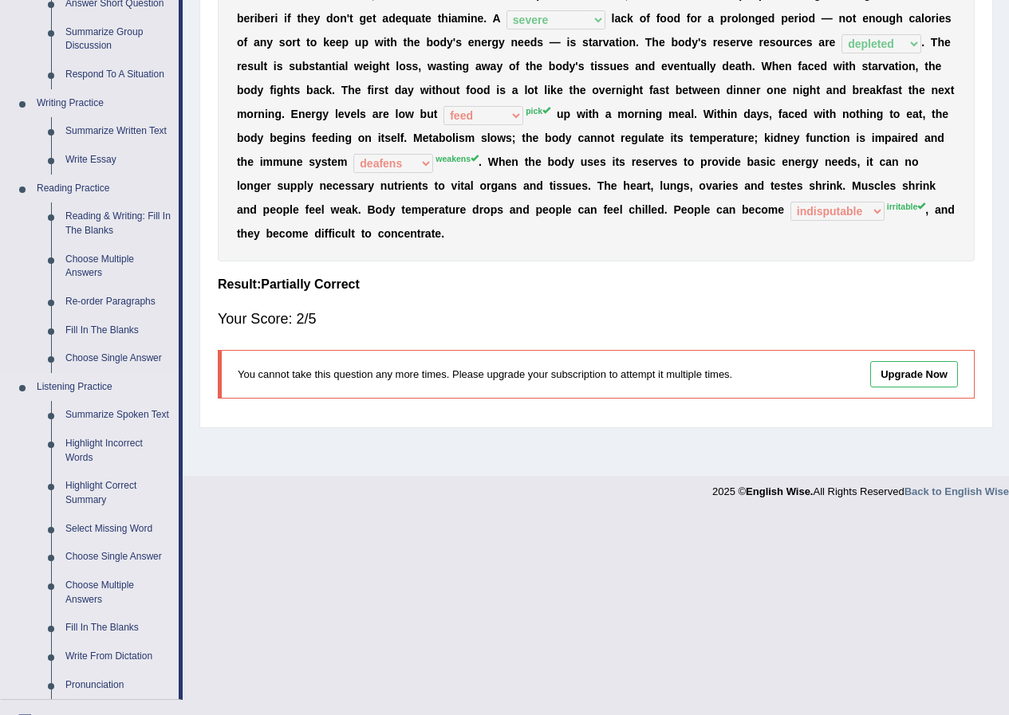
scroll to position [282, 0]
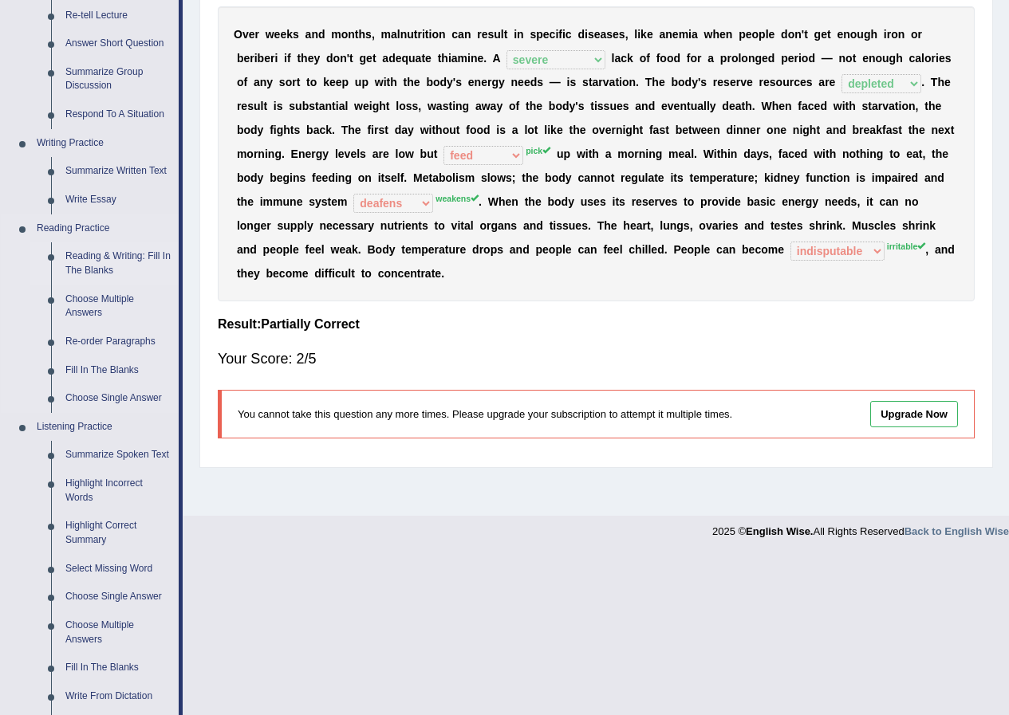
click at [112, 257] on link "Reading & Writing: Fill In The Blanks" at bounding box center [118, 263] width 120 height 42
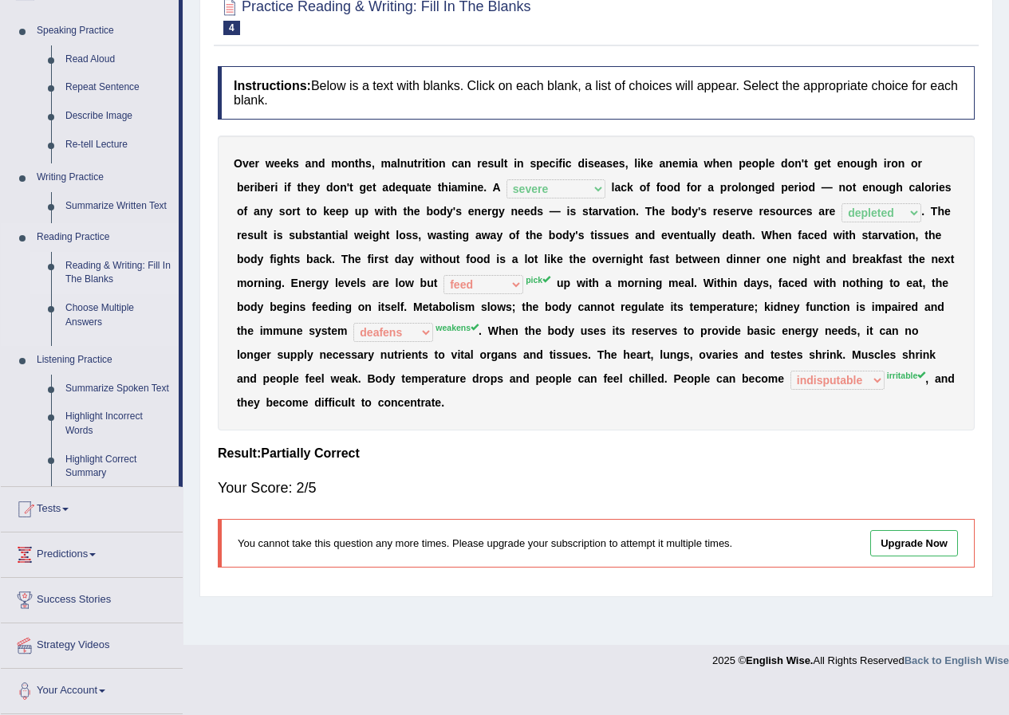
scroll to position [122, 0]
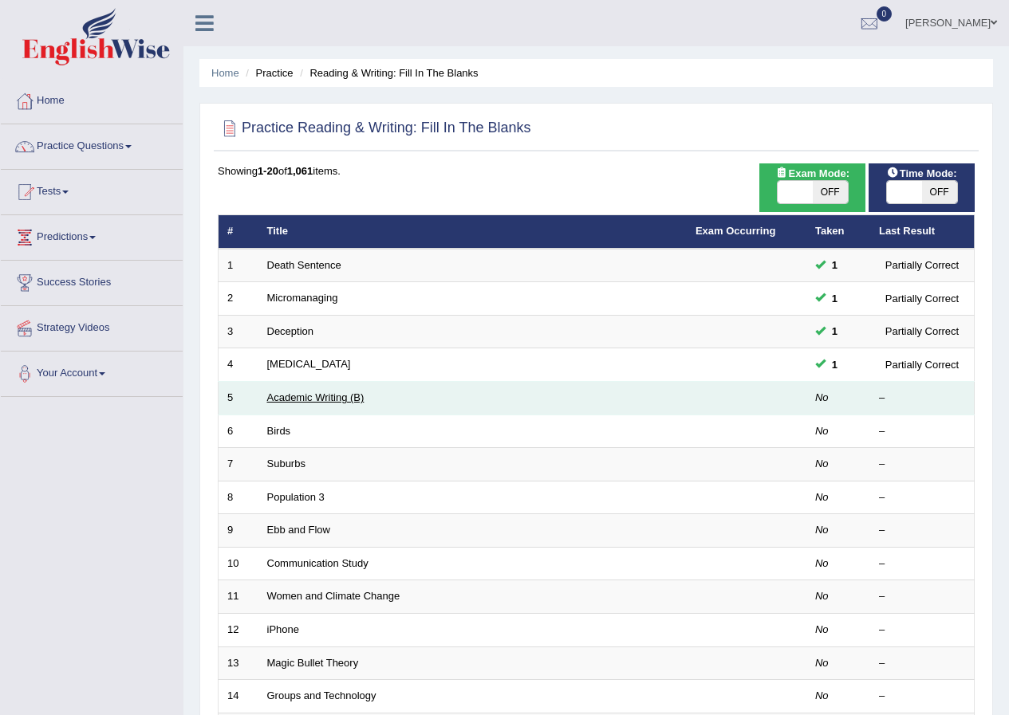
click at [282, 399] on link "Academic Writing (B)" at bounding box center [315, 398] width 97 height 12
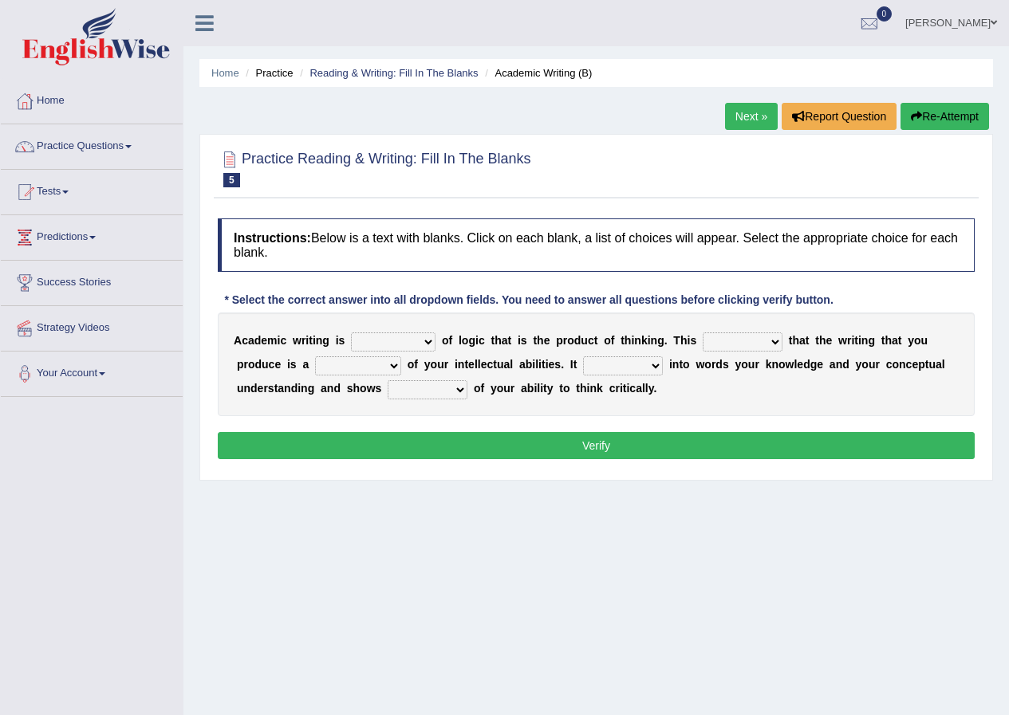
click at [430, 341] on select "expectation entitlement expression exchange" at bounding box center [393, 342] width 85 height 19
select select "expression"
click at [351, 333] on select "expectation entitlement expression exchange" at bounding box center [393, 342] width 85 height 19
click at [774, 341] on select "means questions stipulates answers" at bounding box center [743, 342] width 80 height 19
select select "means"
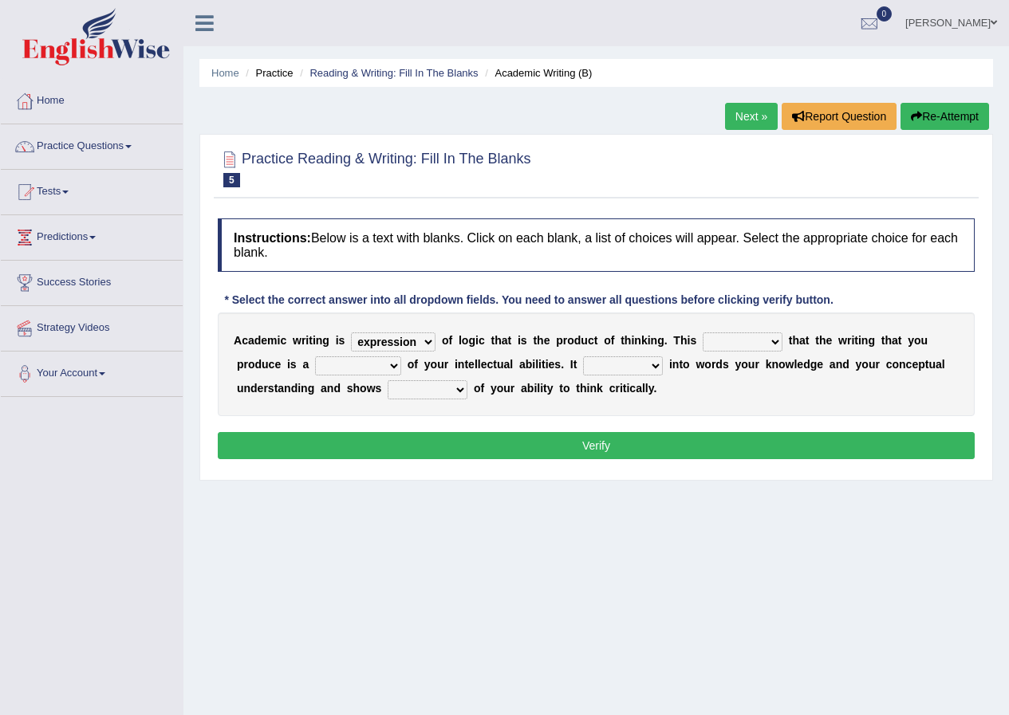
click at [703, 333] on select "means questions stipulates answers" at bounding box center [743, 342] width 80 height 19
click at [392, 369] on select "redundancy mission credit reflection" at bounding box center [358, 366] width 86 height 19
select select "reflection"
click at [315, 357] on select "redundancy mission credit reflection" at bounding box center [358, 366] width 86 height 19
click at [656, 368] on select "enriches shows allows puts" at bounding box center [623, 366] width 80 height 19
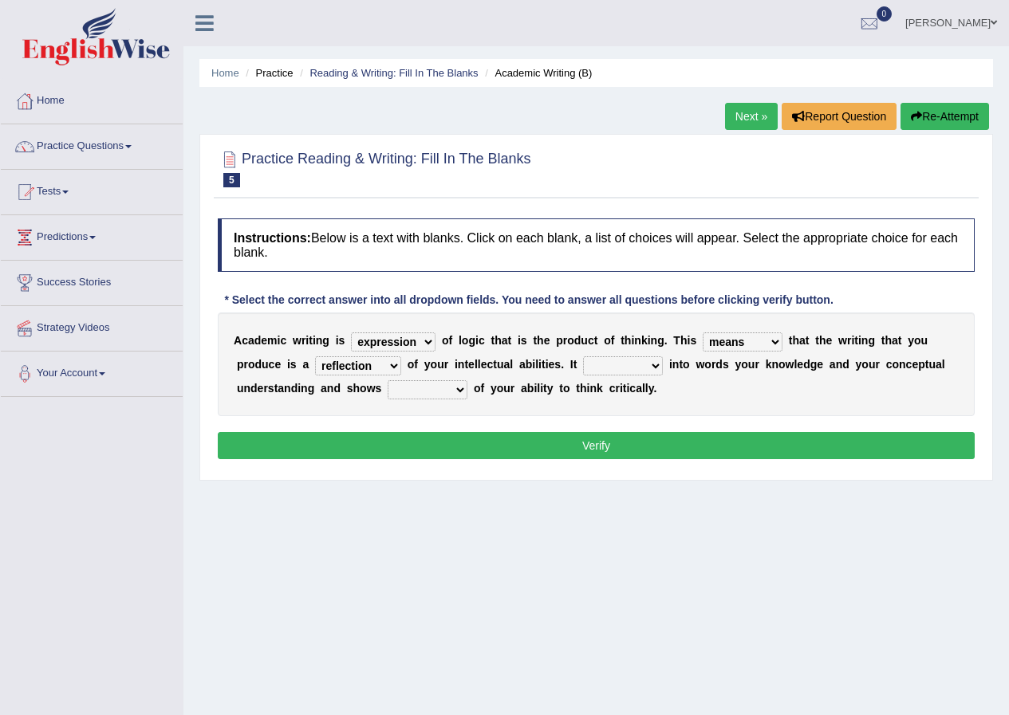
select select "puts"
click at [583, 357] on select "enriches shows allows puts" at bounding box center [623, 366] width 80 height 19
click at [453, 391] on select "hassle excuse capacity evidence" at bounding box center [428, 389] width 80 height 19
select select "evidence"
click at [388, 380] on select "hassle excuse capacity evidence" at bounding box center [428, 389] width 80 height 19
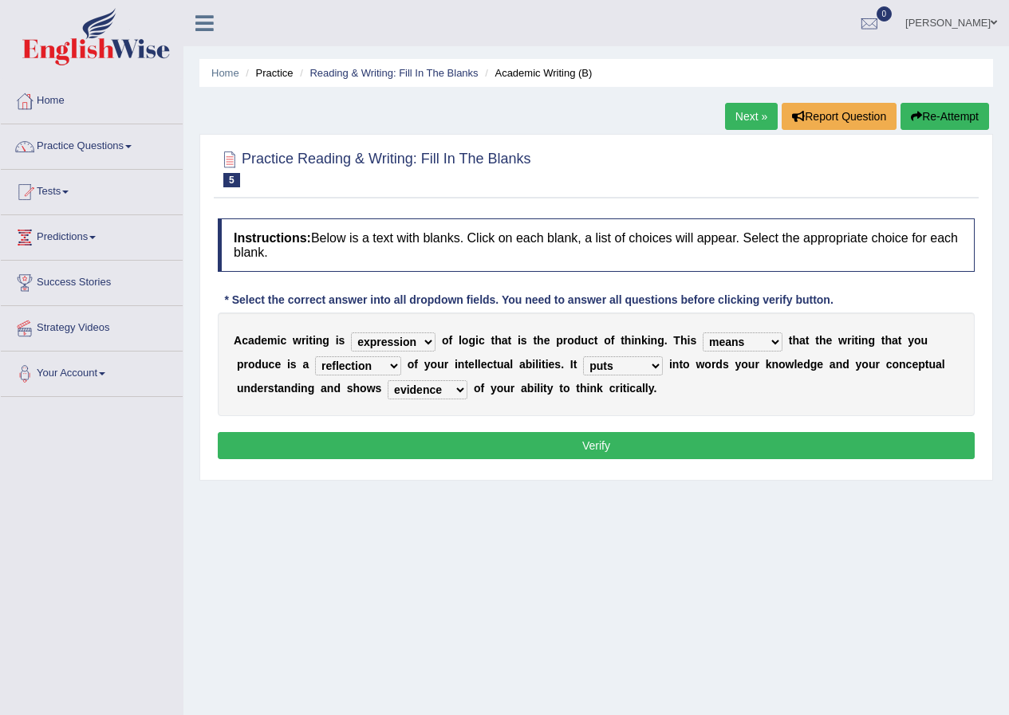
click at [430, 447] on button "Verify" at bounding box center [596, 445] width 757 height 27
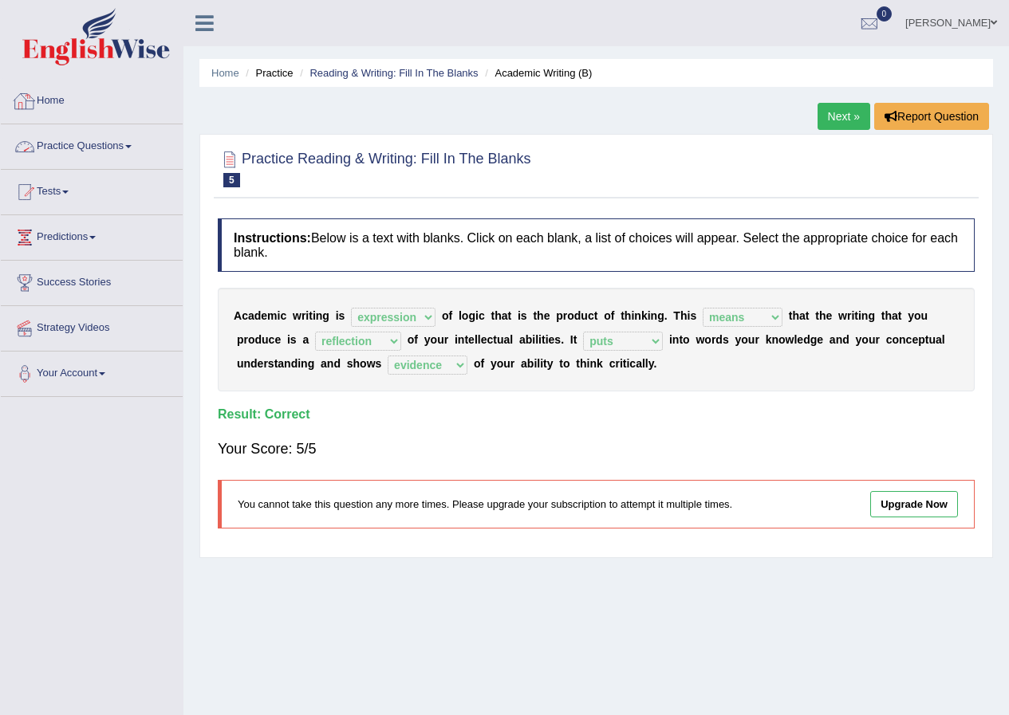
click at [92, 151] on link "Practice Questions" at bounding box center [92, 144] width 182 height 40
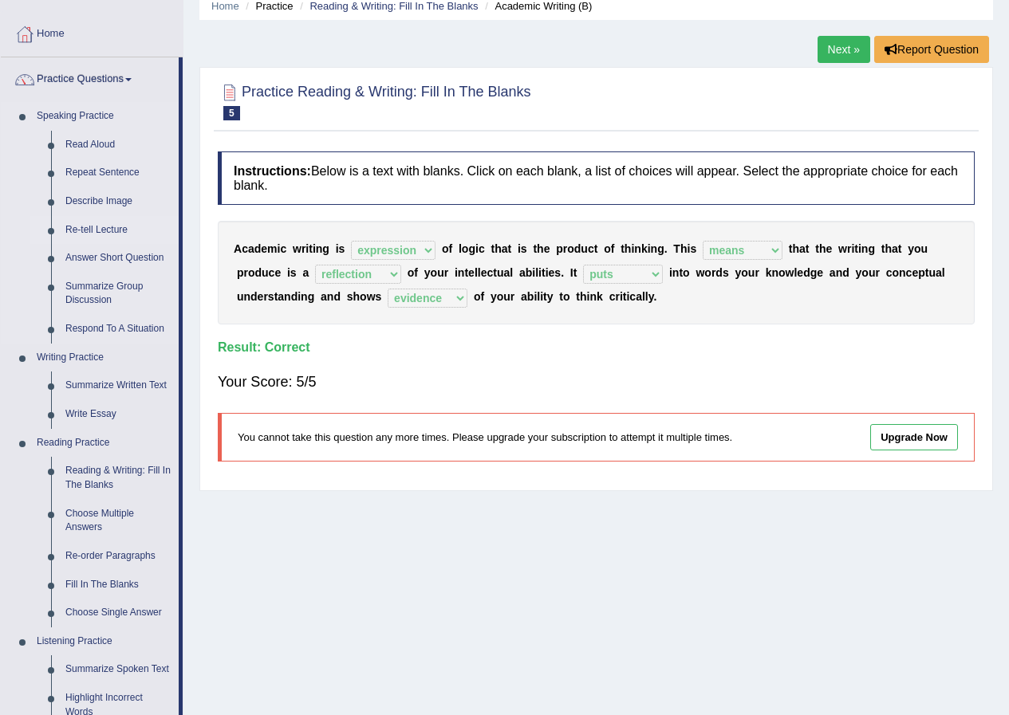
scroll to position [160, 0]
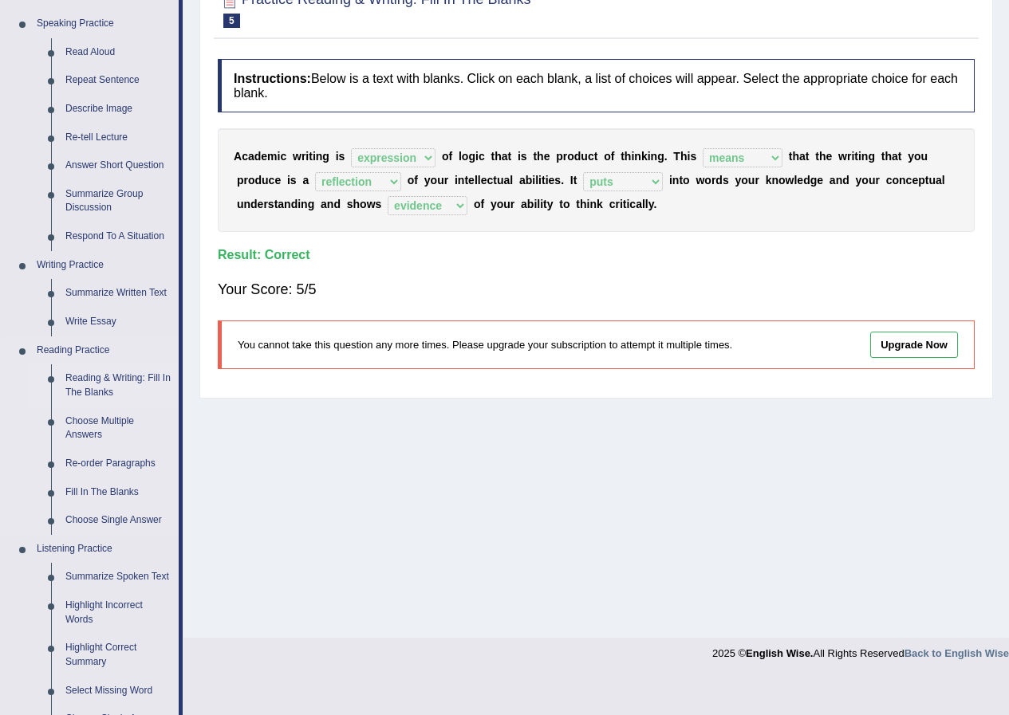
click at [146, 381] on link "Reading & Writing: Fill In The Blanks" at bounding box center [118, 386] width 120 height 42
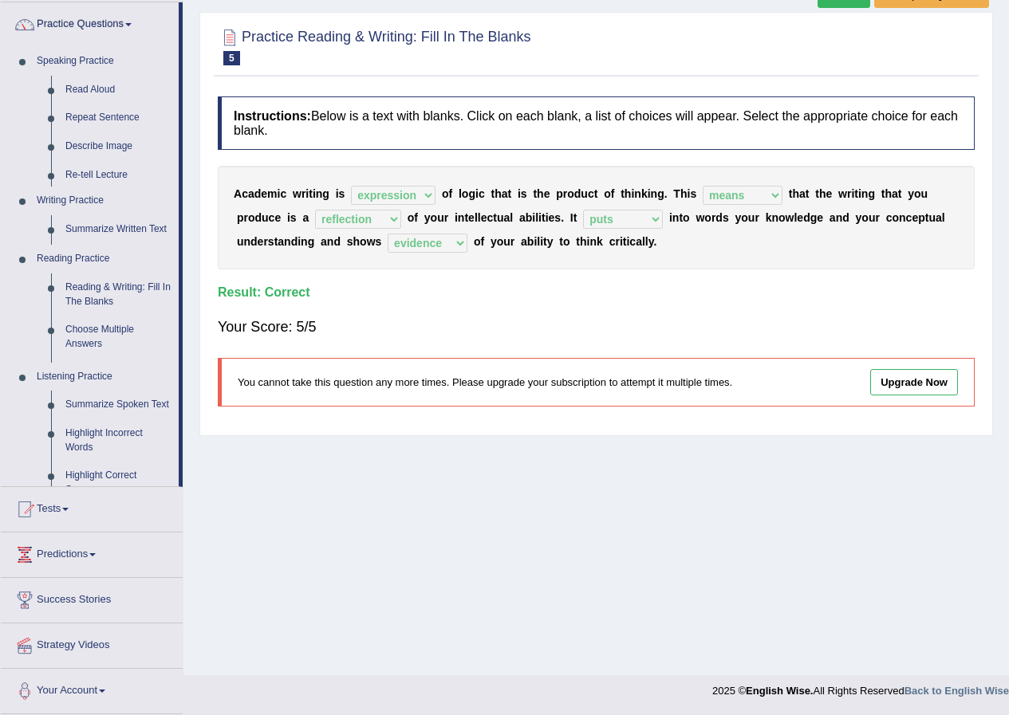
scroll to position [122, 0]
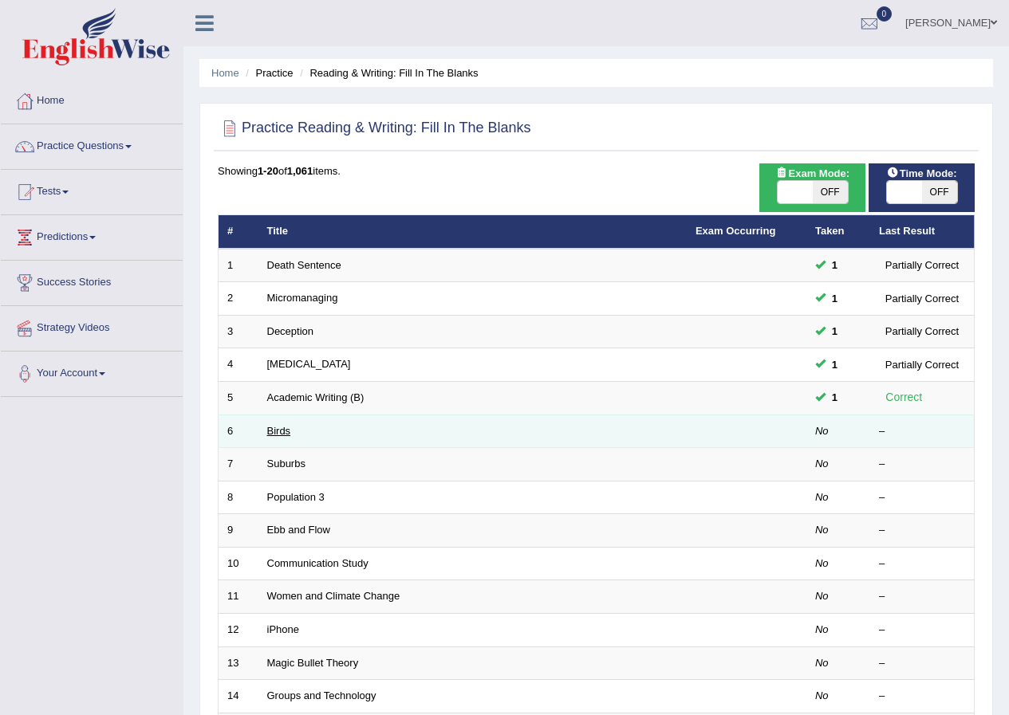
click at [276, 432] on link "Birds" at bounding box center [279, 431] width 24 height 12
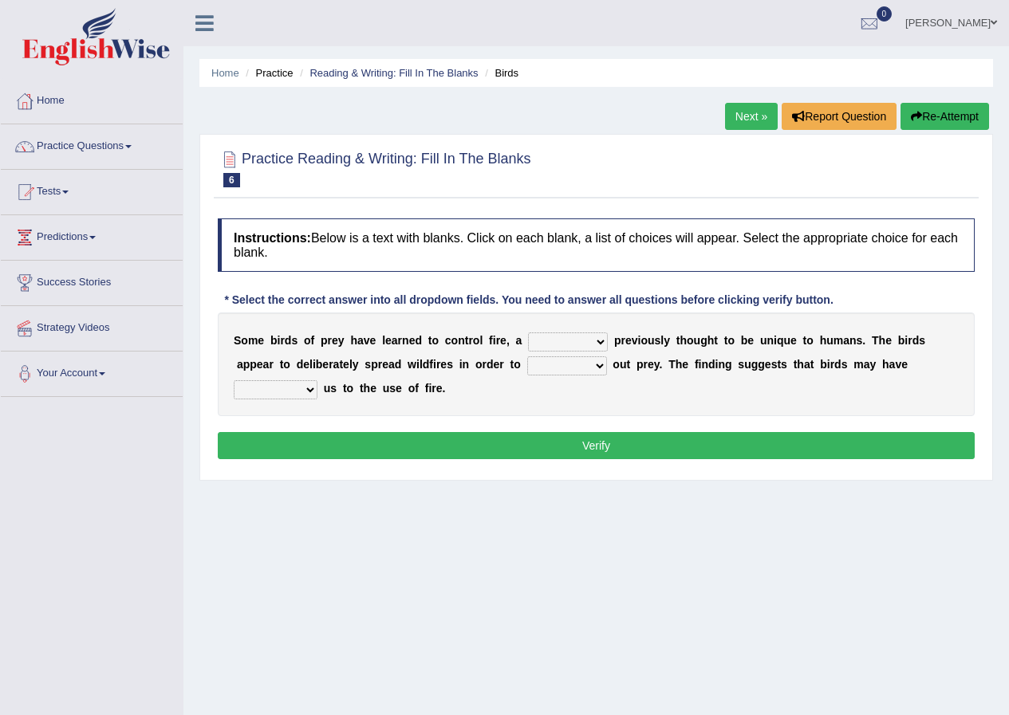
click at [599, 342] on select "question profile tale skill" at bounding box center [568, 342] width 80 height 19
select select "tale"
click at [528, 333] on select "question profile tale skill" at bounding box center [568, 342] width 80 height 19
click at [598, 368] on select "prevent limit span flush" at bounding box center [567, 366] width 80 height 19
select select "flush"
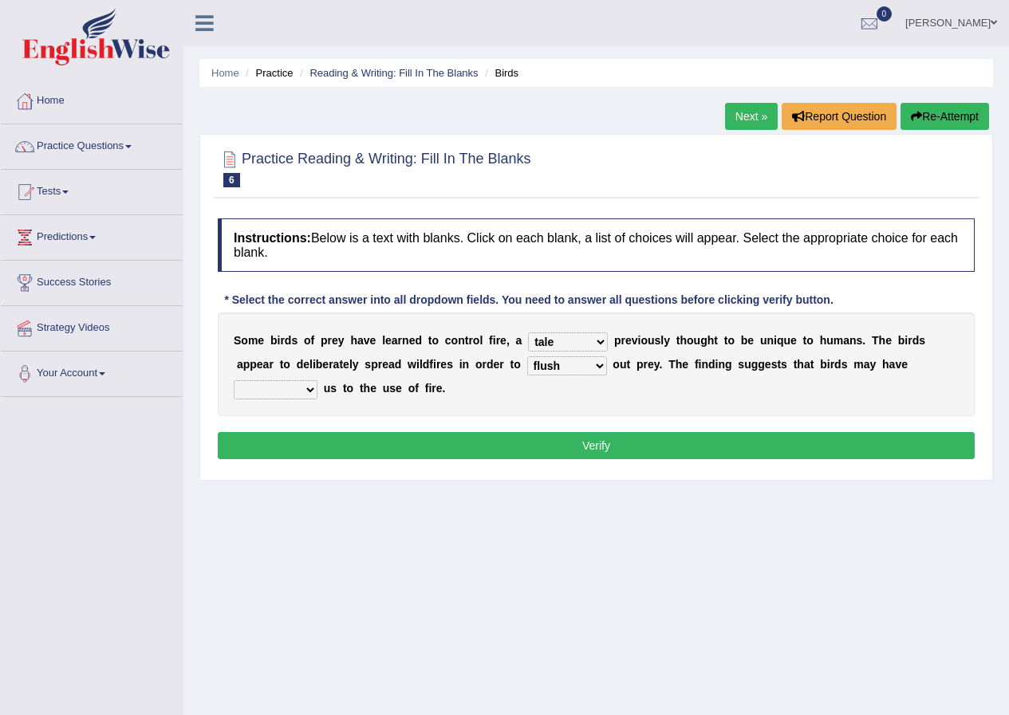
click at [527, 357] on select "prevent limit span flush" at bounding box center [567, 366] width 80 height 19
click at [309, 391] on select "prophesied beaten transmitted forced" at bounding box center [276, 389] width 84 height 19
select select "forced"
click at [234, 380] on select "prophesied beaten transmitted forced" at bounding box center [276, 389] width 84 height 19
click at [124, 143] on link "Practice Questions" at bounding box center [92, 144] width 182 height 40
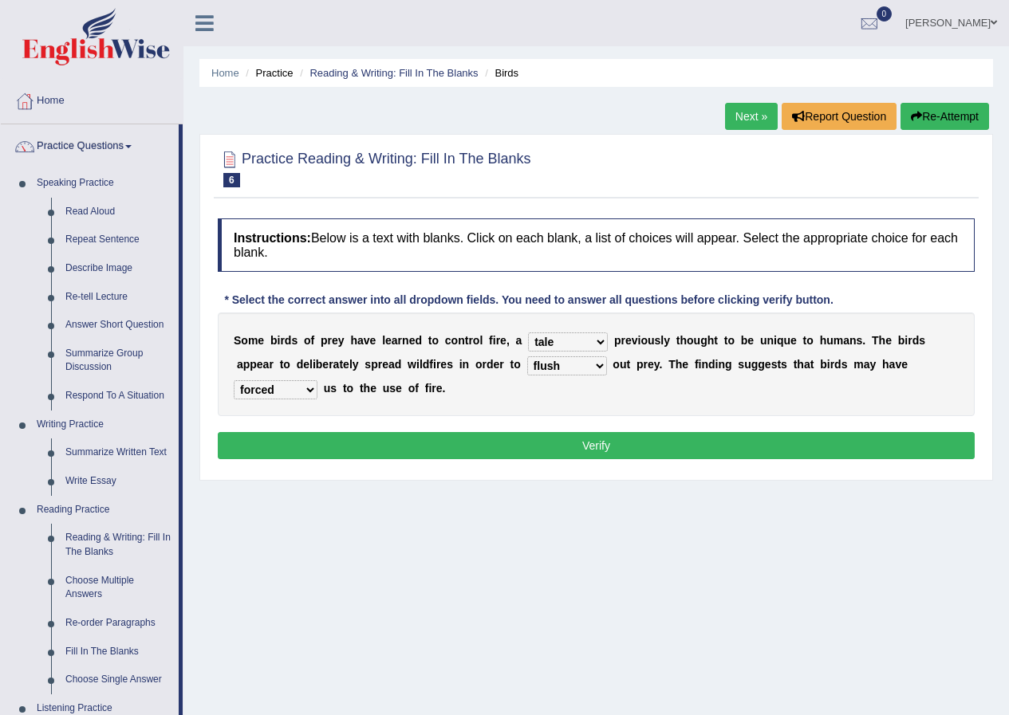
click at [535, 446] on button "Verify" at bounding box center [596, 445] width 757 height 27
